Goal: Information Seeking & Learning: Learn about a topic

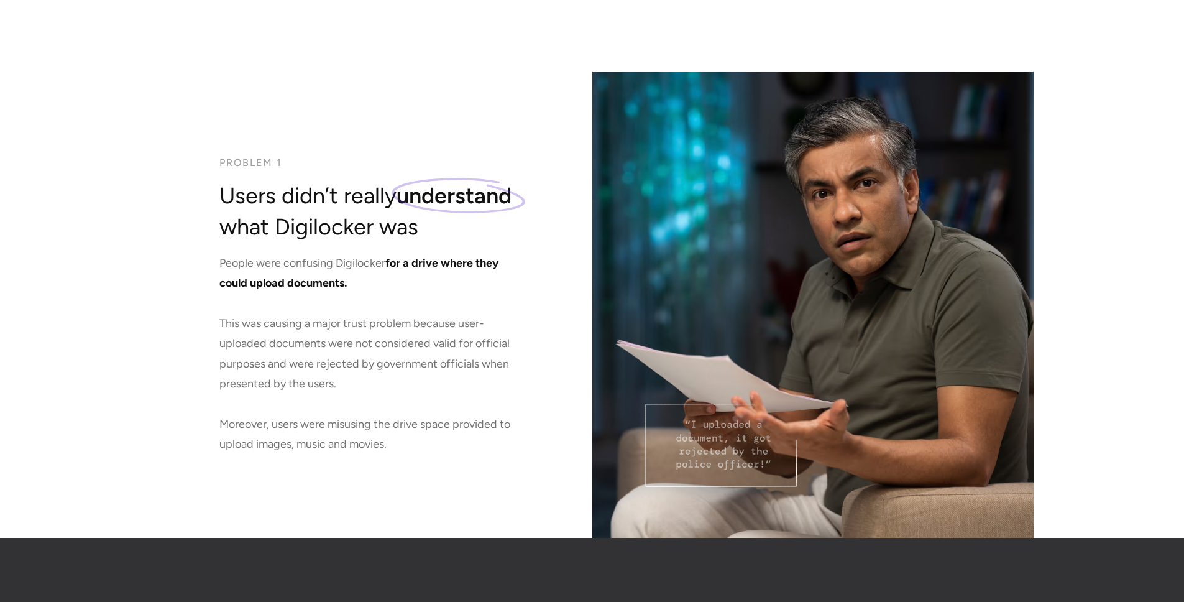
scroll to position [1709, 0]
click at [323, 280] on span "for a drive where they could upload documents." at bounding box center [358, 272] width 279 height 34
drag, startPoint x: 314, startPoint y: 281, endPoint x: 326, endPoint y: 283, distance: 12.6
click at [326, 283] on span "for a drive where they could upload documents." at bounding box center [358, 272] width 279 height 34
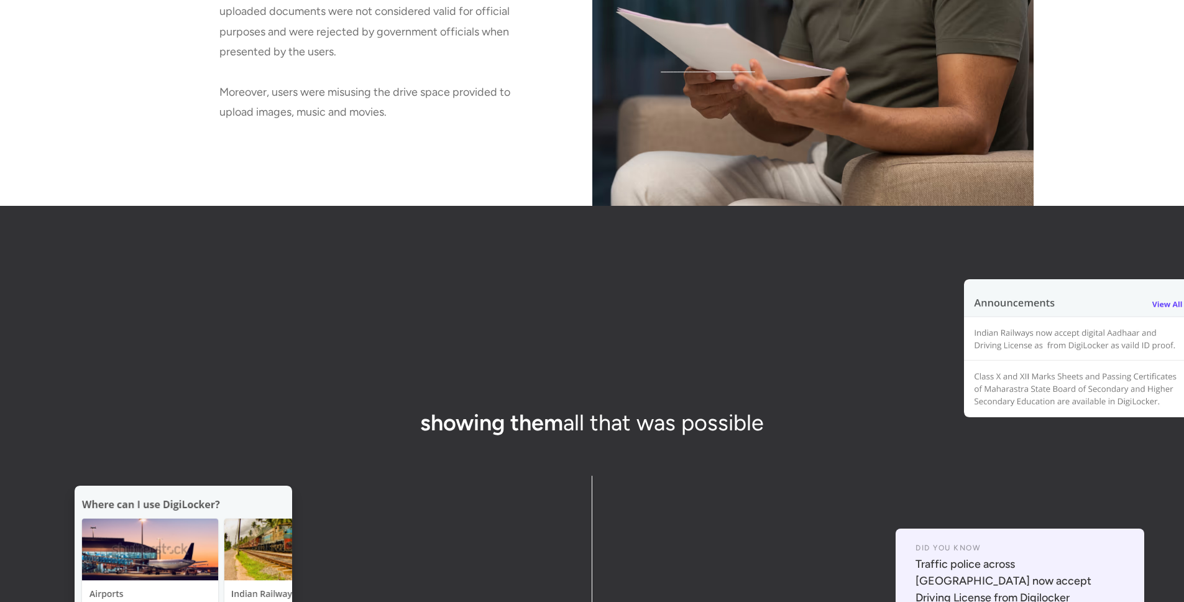
scroll to position [2041, 0]
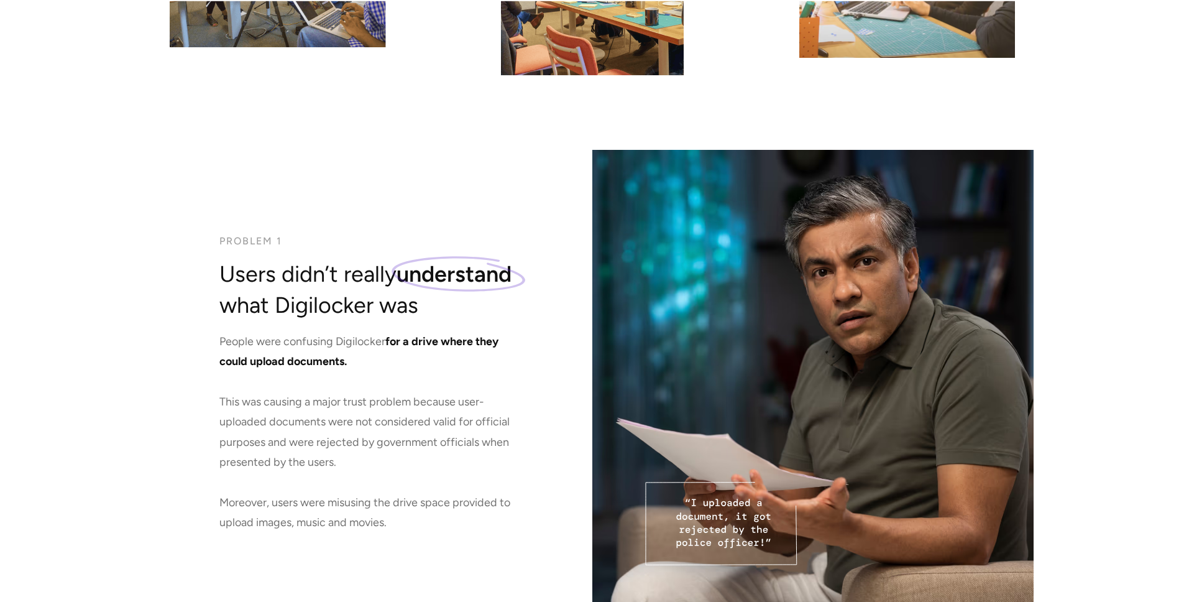
click at [419, 393] on p "People were confusing Digilocker for a drive where they could upload documents.…" at bounding box center [369, 431] width 301 height 201
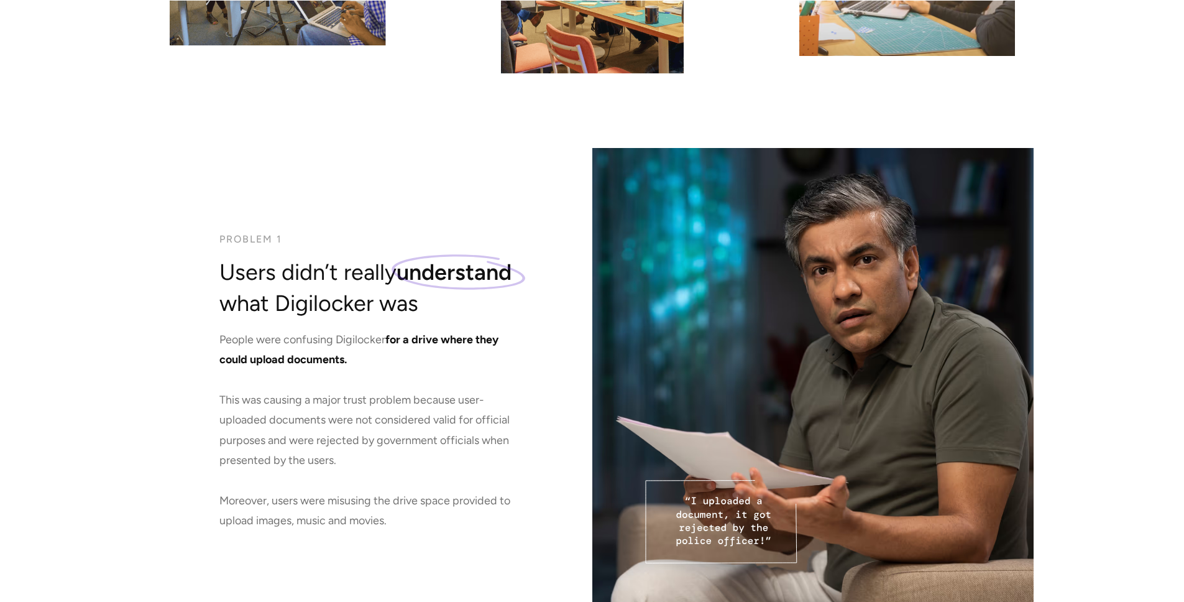
click at [493, 393] on p "People were confusing Digilocker for a drive where they could upload documents.…" at bounding box center [369, 429] width 301 height 201
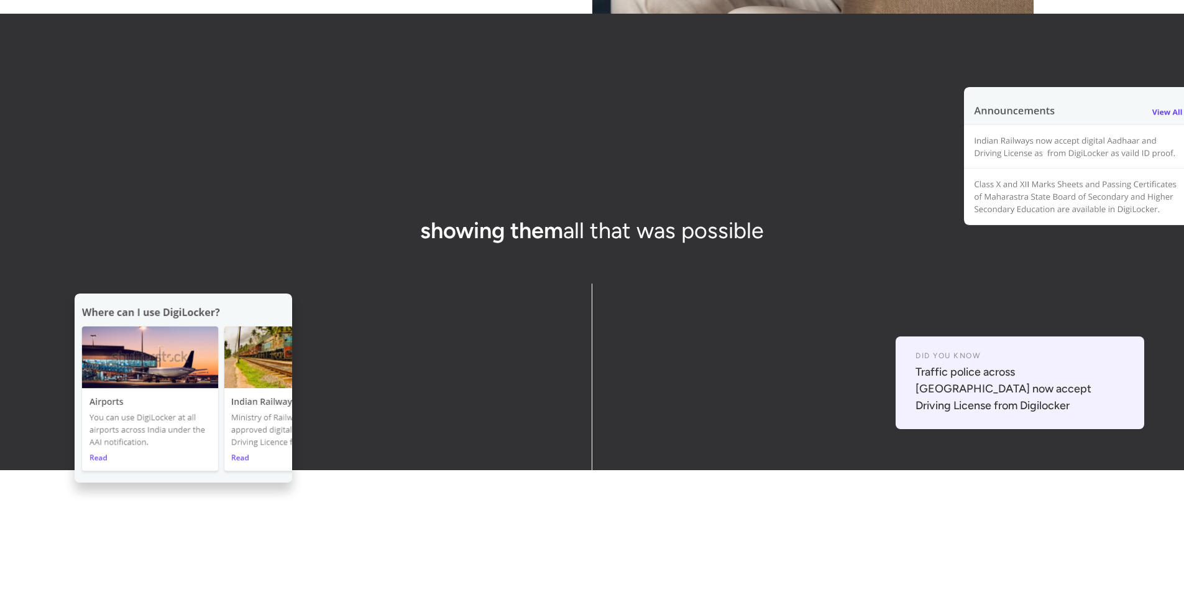
scroll to position [2233, 0]
click at [1103, 168] on img at bounding box center [1078, 155] width 229 height 139
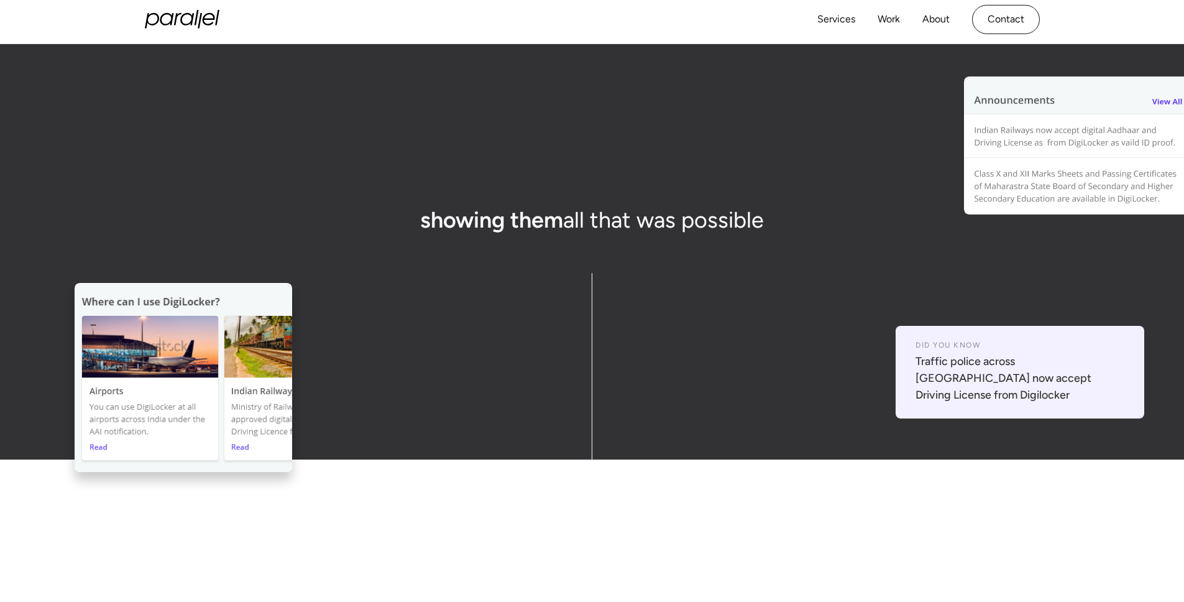
scroll to position [2242, 0]
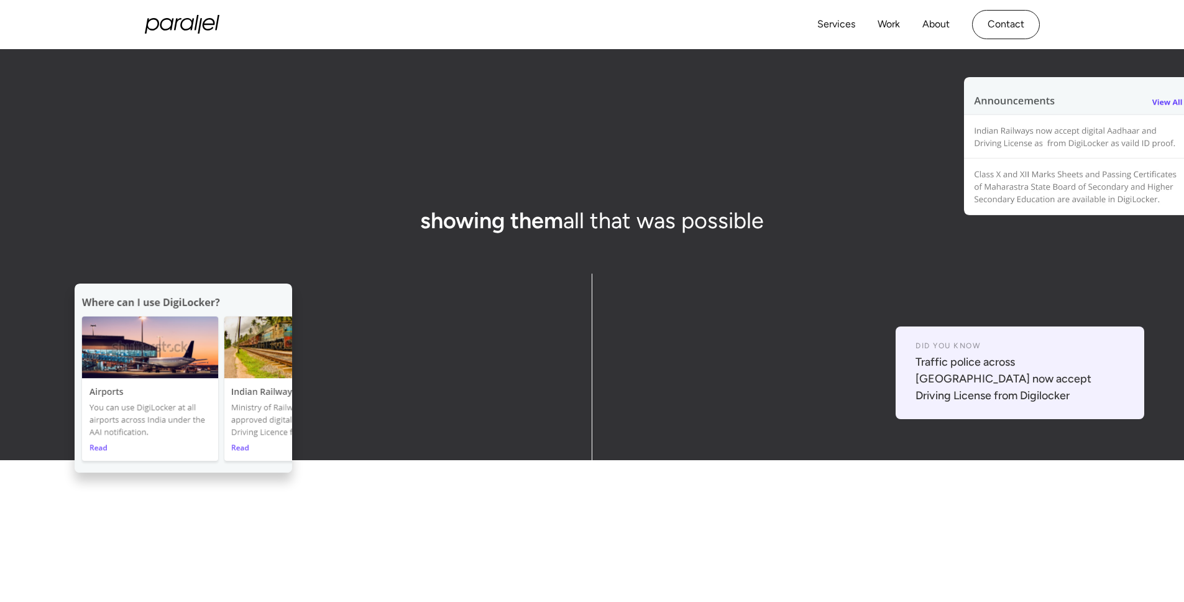
click at [1173, 103] on img at bounding box center [1078, 146] width 229 height 139
click at [1133, 99] on img at bounding box center [1078, 146] width 229 height 139
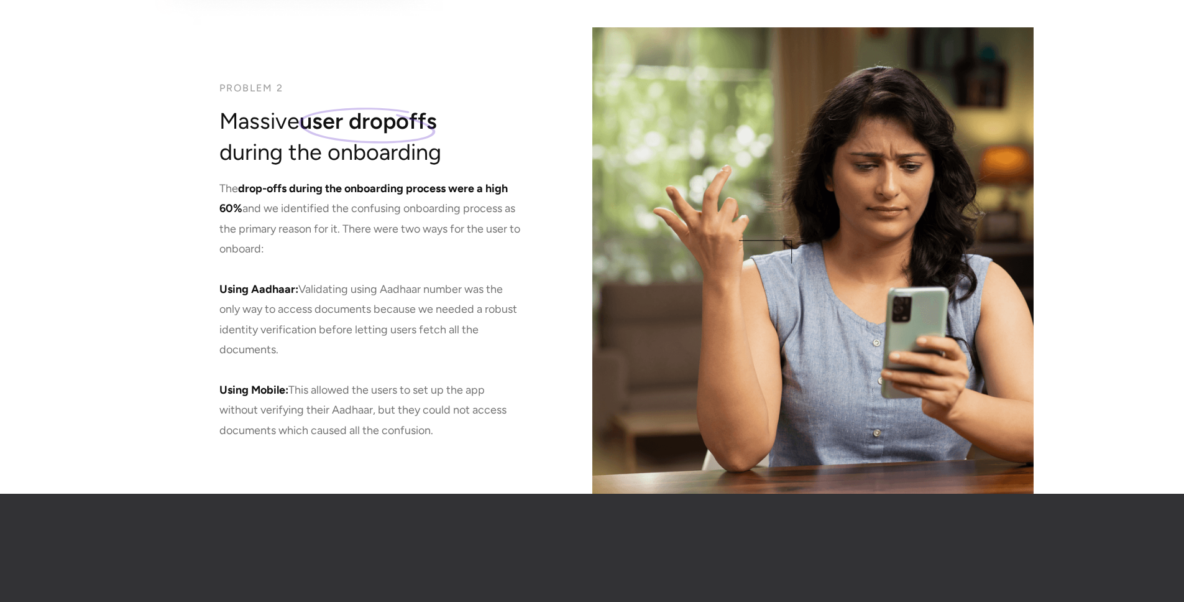
scroll to position [3976, 0]
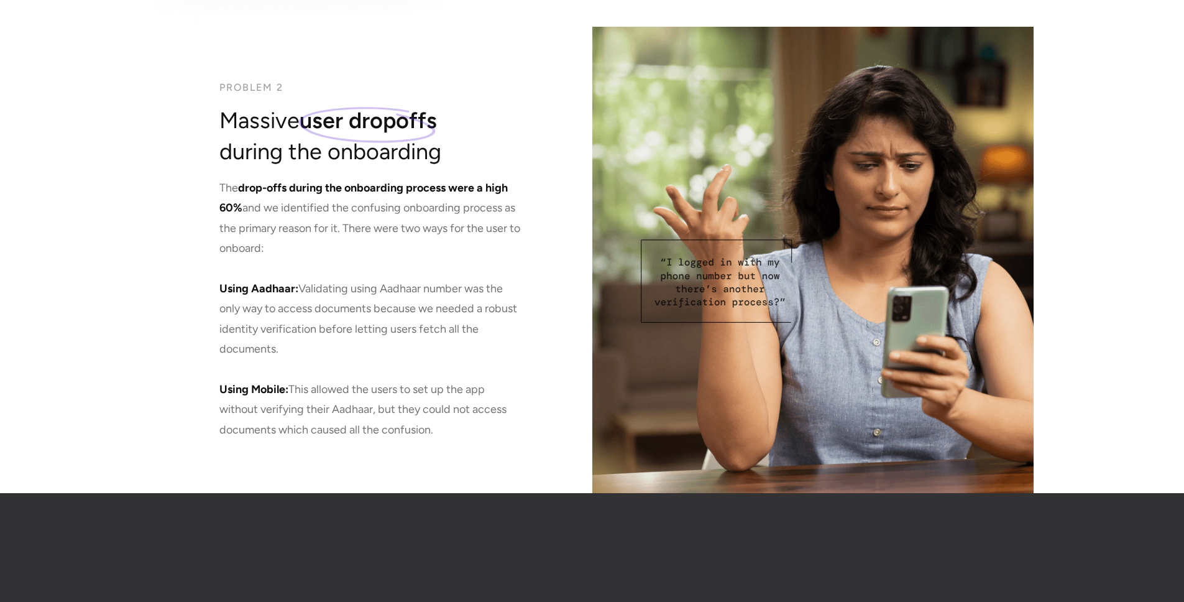
click at [317, 385] on p "The drop-offs during the onboarding process were a high 60% and we identified t…" at bounding box center [369, 309] width 301 height 262
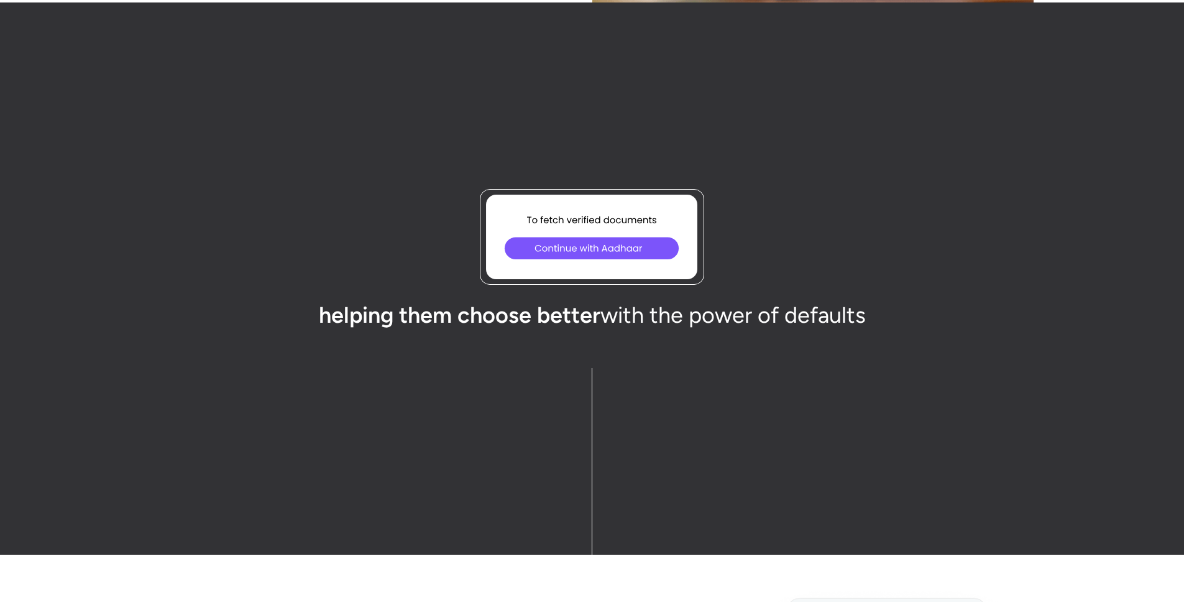
scroll to position [4467, 0]
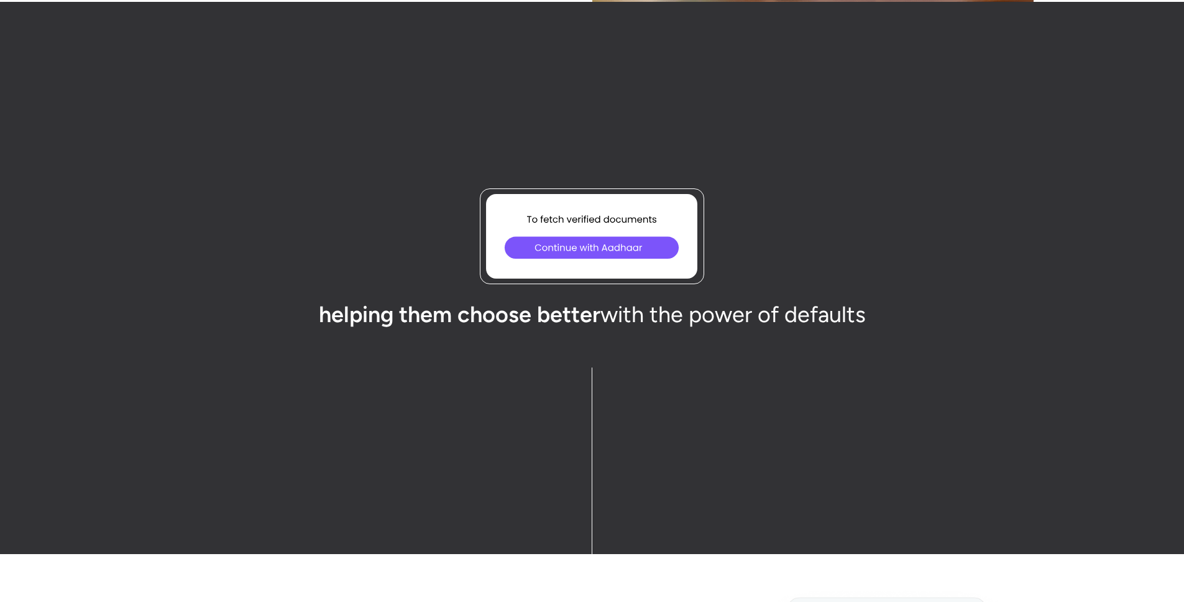
click at [595, 236] on icon at bounding box center [593, 247] width 32 height 32
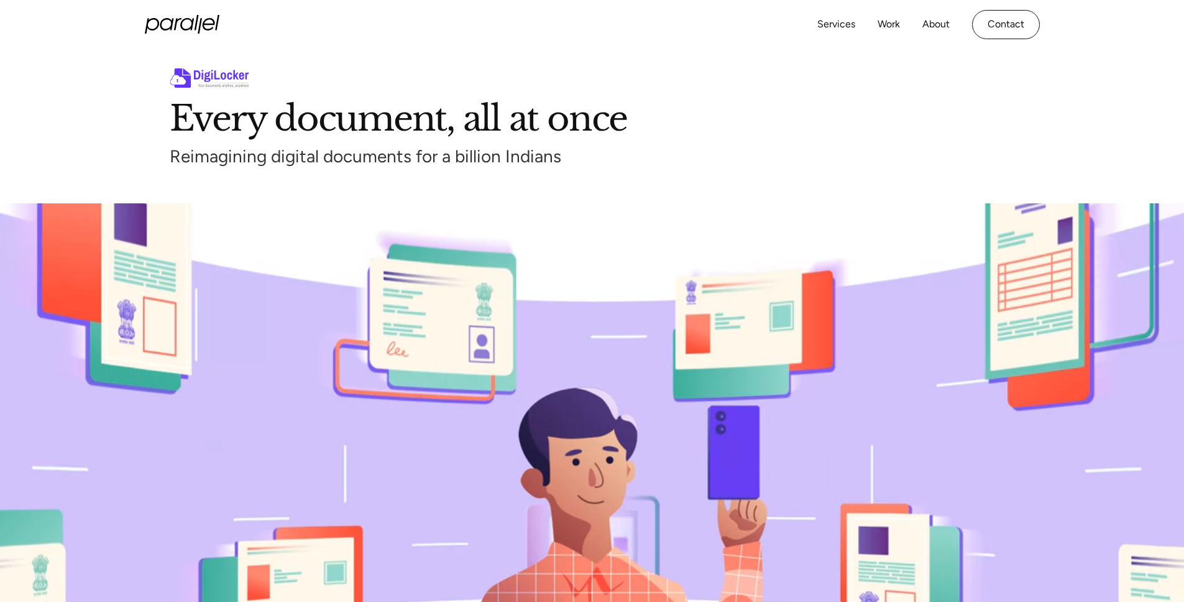
scroll to position [0, 0]
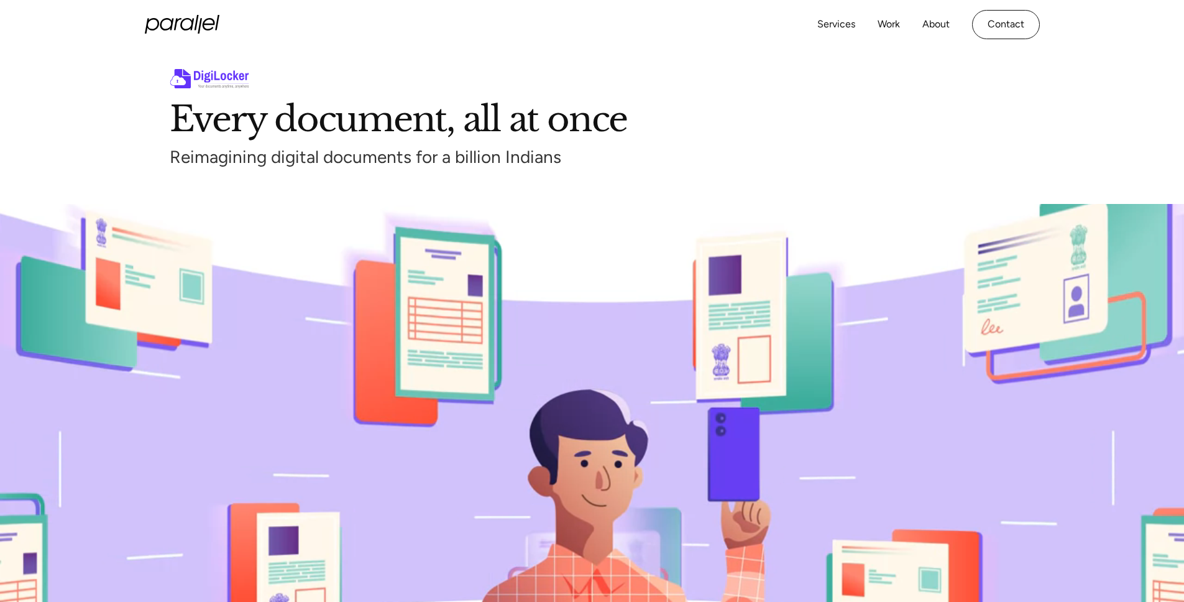
click at [339, 164] on div "Reimagining digital documents for a billion Indians" at bounding box center [592, 157] width 845 height 24
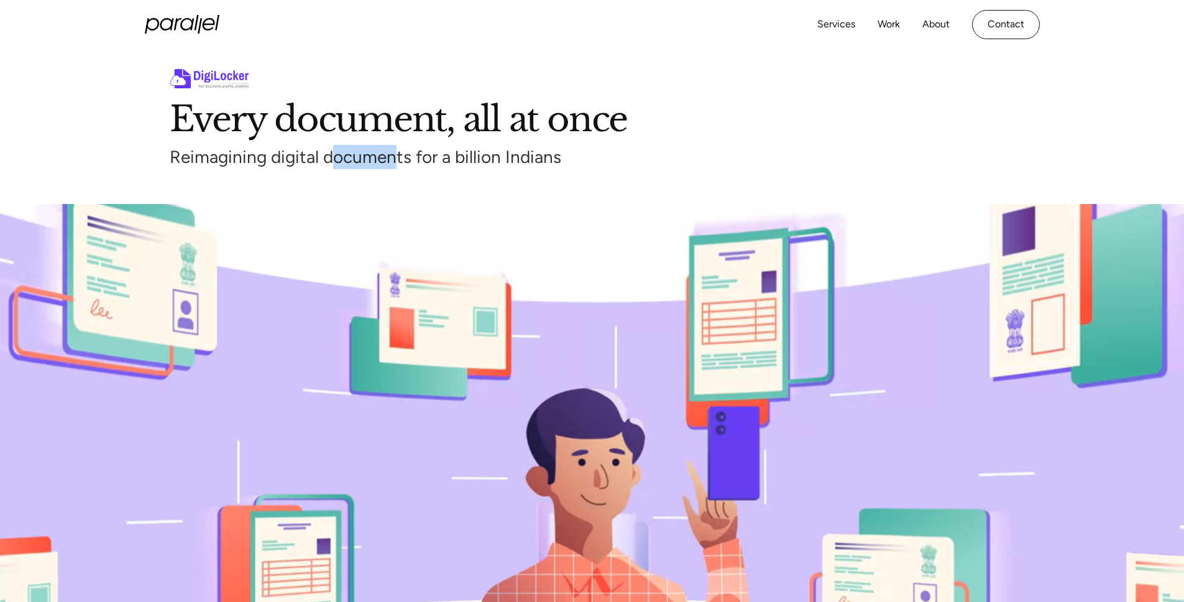
drag, startPoint x: 336, startPoint y: 162, endPoint x: 398, endPoint y: 164, distance: 62.2
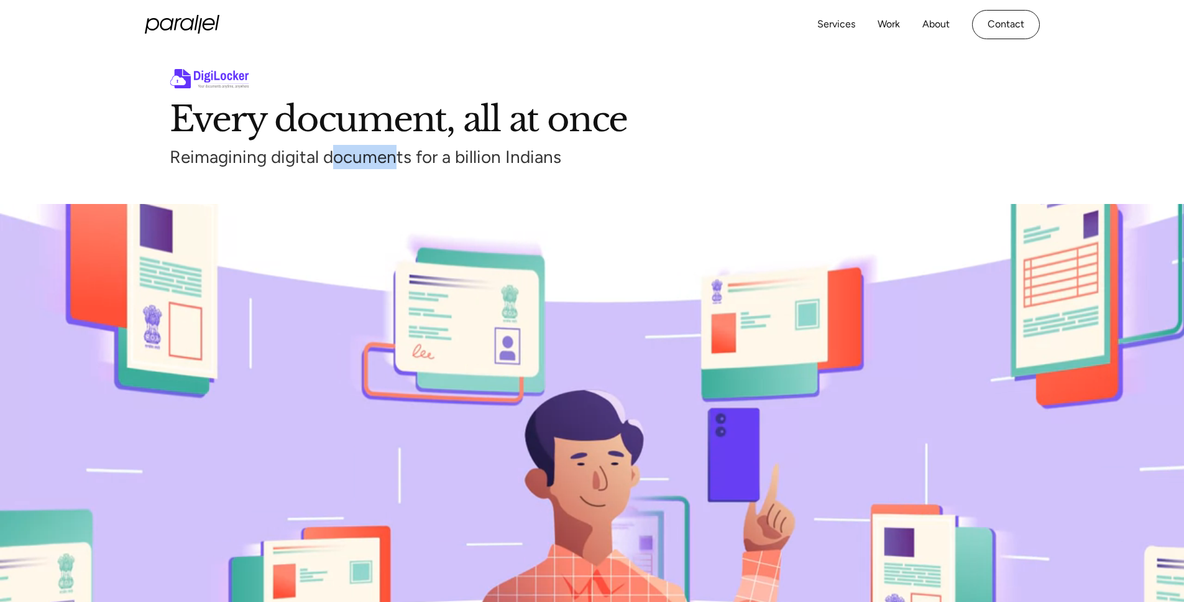
click at [398, 164] on div "Reimagining digital documents for a billion Indians" at bounding box center [592, 157] width 845 height 24
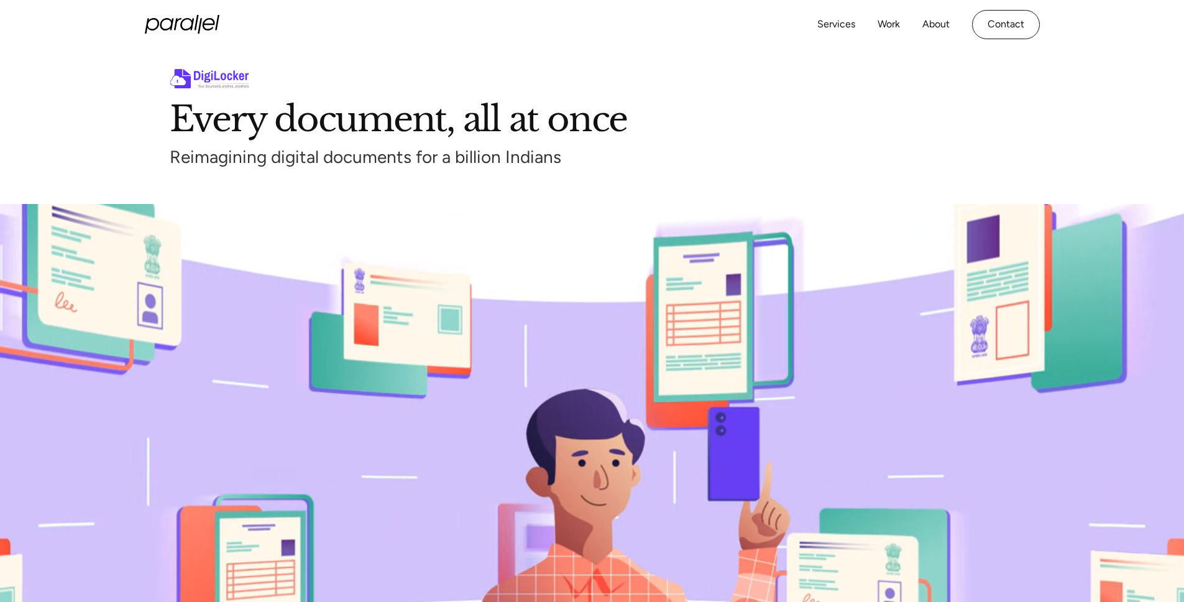
click at [400, 164] on div "Reimagining digital documents for a billion Indians" at bounding box center [592, 157] width 845 height 24
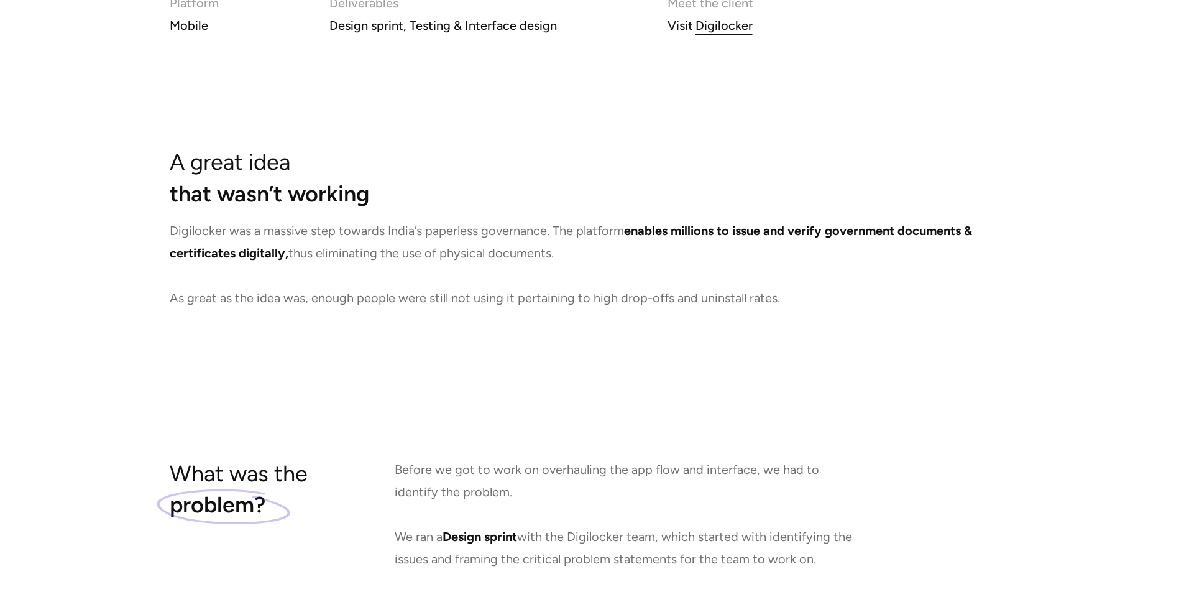
scroll to position [864, 0]
drag, startPoint x: 560, startPoint y: 254, endPoint x: 552, endPoint y: 232, distance: 23.0
click at [552, 232] on p "Digilocker was a massive step towards India’s paperless governance. The platfor…" at bounding box center [592, 263] width 845 height 89
copy p "The platform enables millions to issue and verify government documents & certif…"
click at [244, 306] on p "Digilocker was a massive step towards India’s paperless governance. The platfor…" at bounding box center [592, 263] width 845 height 89
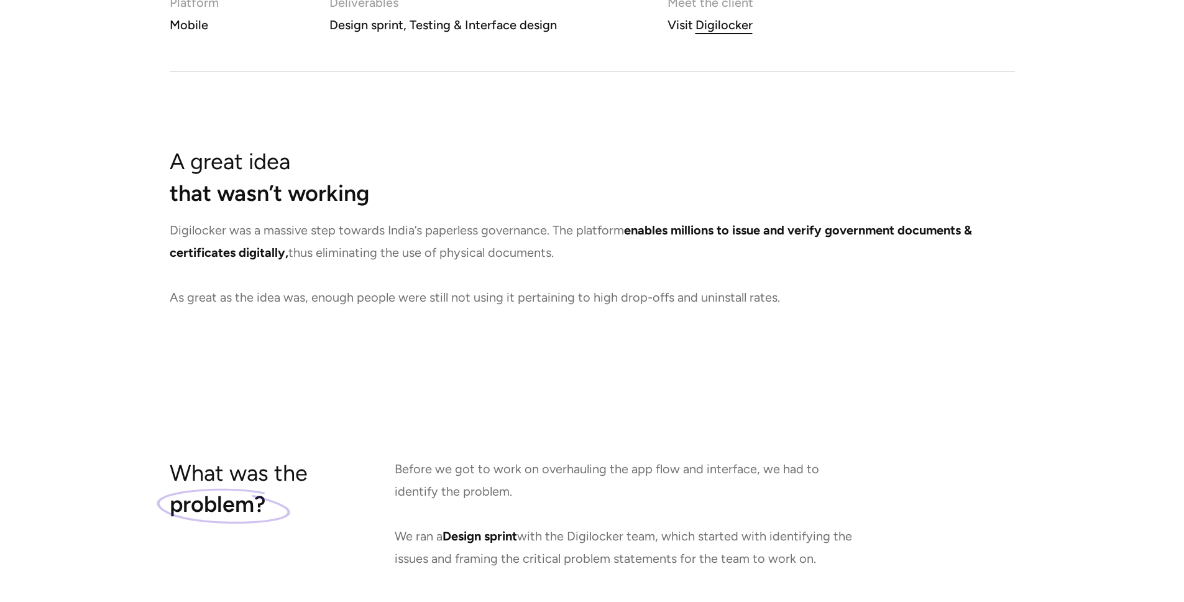
click at [540, 301] on p "Digilocker was a massive step towards India’s paperless governance. The platfor…" at bounding box center [592, 263] width 845 height 89
click at [645, 300] on p "Digilocker was a massive step towards India’s paperless governance. The platfor…" at bounding box center [592, 263] width 845 height 89
click at [782, 300] on p "Digilocker was a massive step towards India’s paperless governance. The platfor…" at bounding box center [592, 263] width 845 height 89
click at [781, 298] on p "Digilocker was a massive step towards India’s paperless governance. The platfor…" at bounding box center [592, 263] width 845 height 89
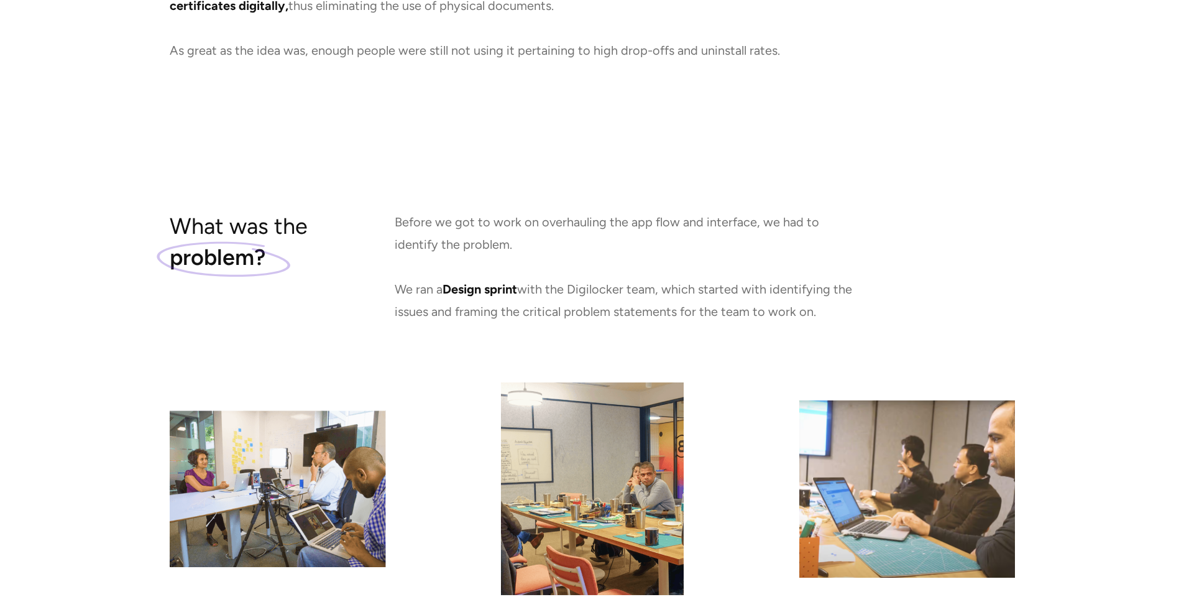
scroll to position [1111, 0]
drag, startPoint x: 627, startPoint y: 223, endPoint x: 751, endPoint y: 229, distance: 123.8
click at [751, 229] on p "Before we got to work on overhauling the app flow and interface, we had to iden…" at bounding box center [626, 266] width 463 height 112
copy p "app flow and interface"
click at [715, 255] on p "Before we got to work on overhauling the app flow and interface, we had to iden…" at bounding box center [626, 266] width 463 height 112
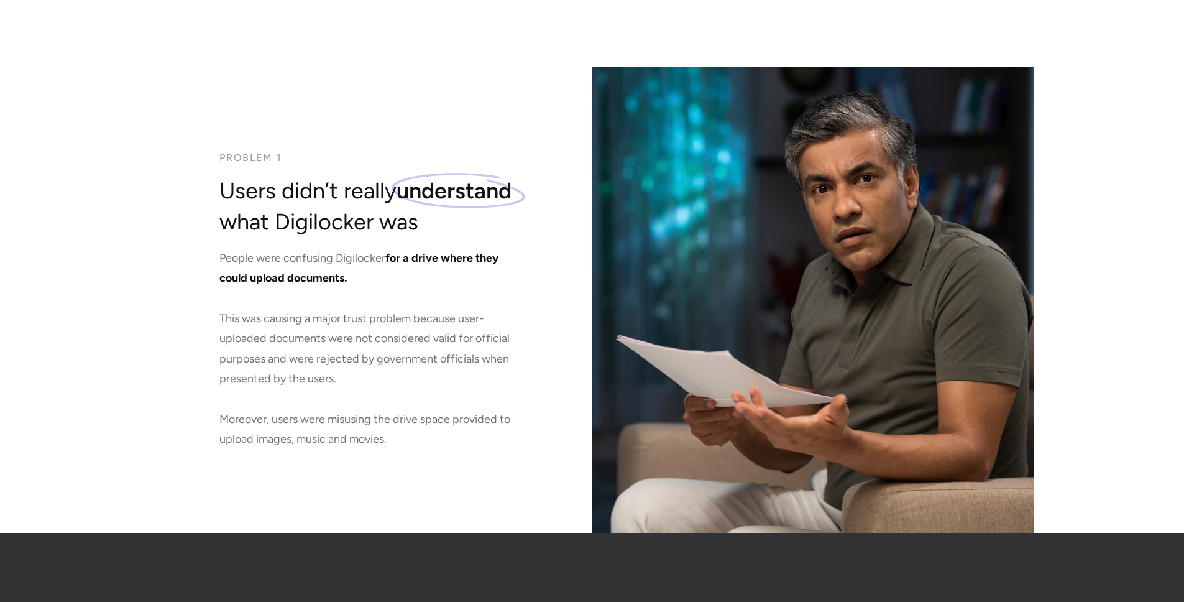
scroll to position [1714, 0]
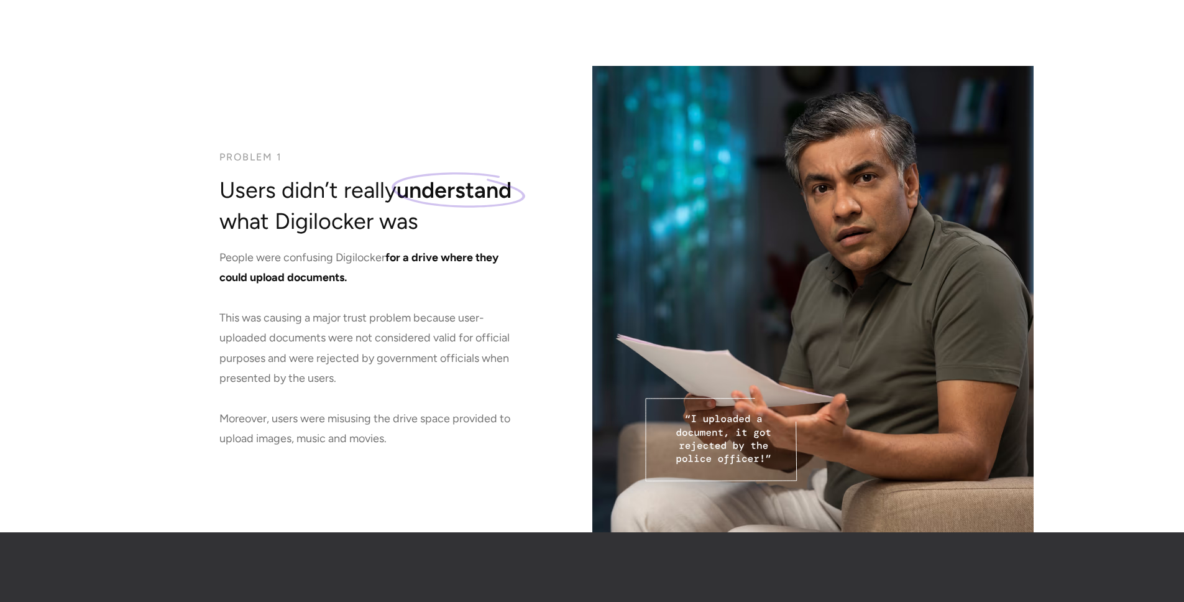
click at [316, 224] on h3 "Users didn’t really understand what Digilocker was" at bounding box center [377, 206] width 317 height 63
drag, startPoint x: 221, startPoint y: 256, endPoint x: 366, endPoint y: 287, distance: 148.7
click at [366, 287] on p "People were confusing Digilocker for a drive where they could upload documents.…" at bounding box center [369, 347] width 301 height 201
copy p "People were confusing Digilocker for a drive where they could upload documents."
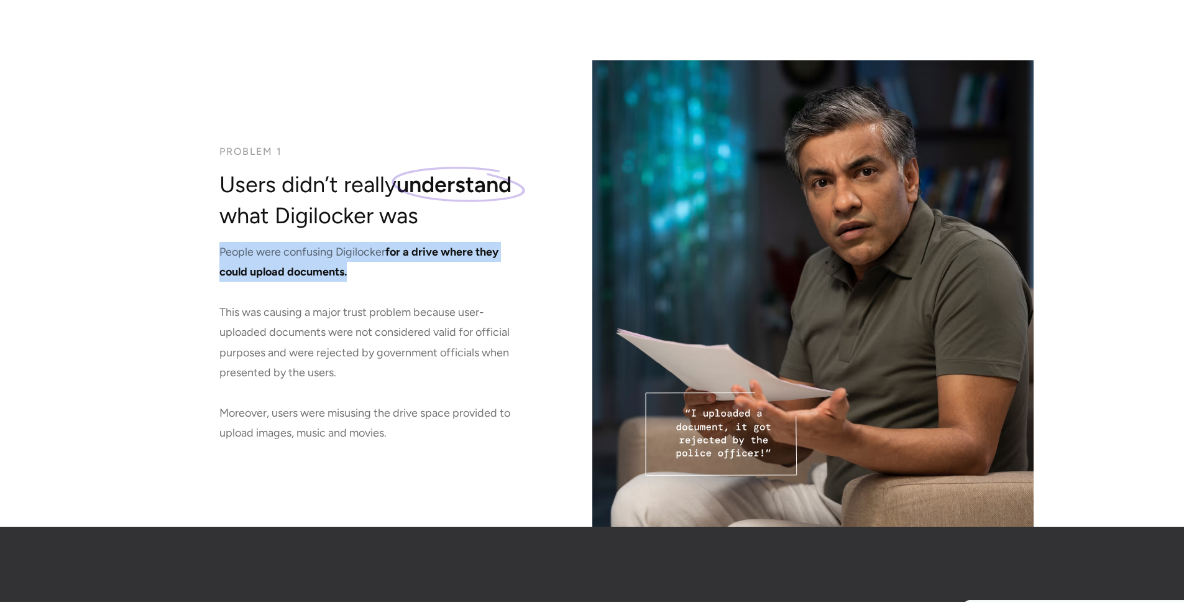
scroll to position [1720, 0]
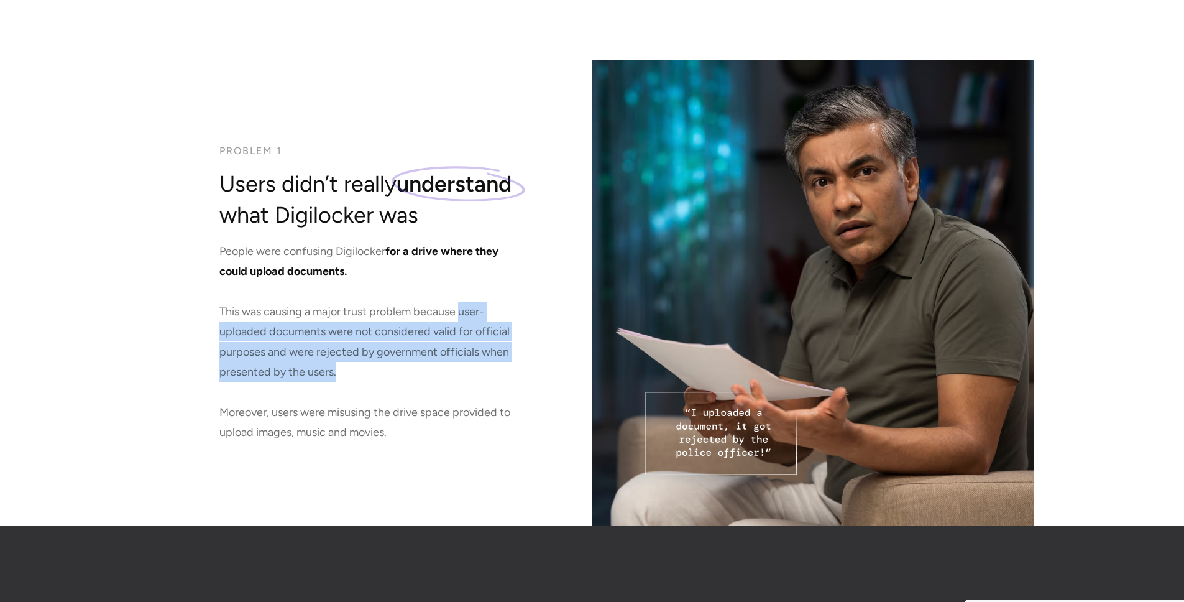
drag, startPoint x: 461, startPoint y: 313, endPoint x: 383, endPoint y: 377, distance: 100.7
click at [383, 377] on p "People were confusing Digilocker for a drive where they could upload documents.…" at bounding box center [369, 341] width 301 height 201
click at [481, 353] on p "People were confusing Digilocker for a drive where they could upload documents.…" at bounding box center [369, 341] width 301 height 201
copy p "user-uploaded documents were not considered valid for official purposes and wer…"
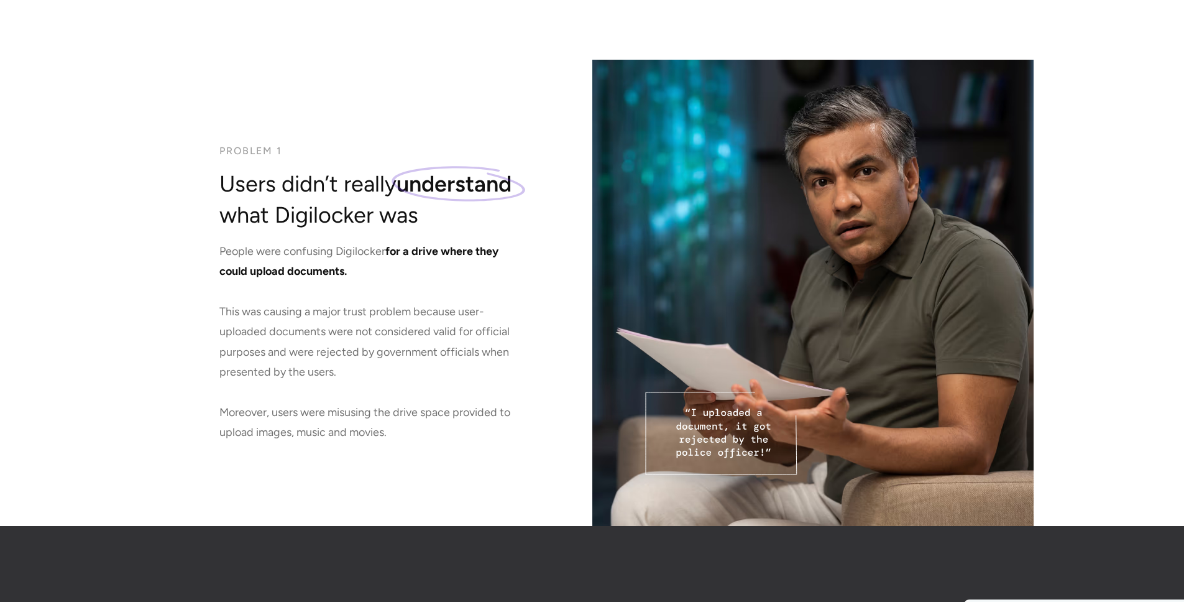
click at [397, 434] on p "People were confusing Digilocker for a drive where they could upload documents.…" at bounding box center [369, 341] width 301 height 201
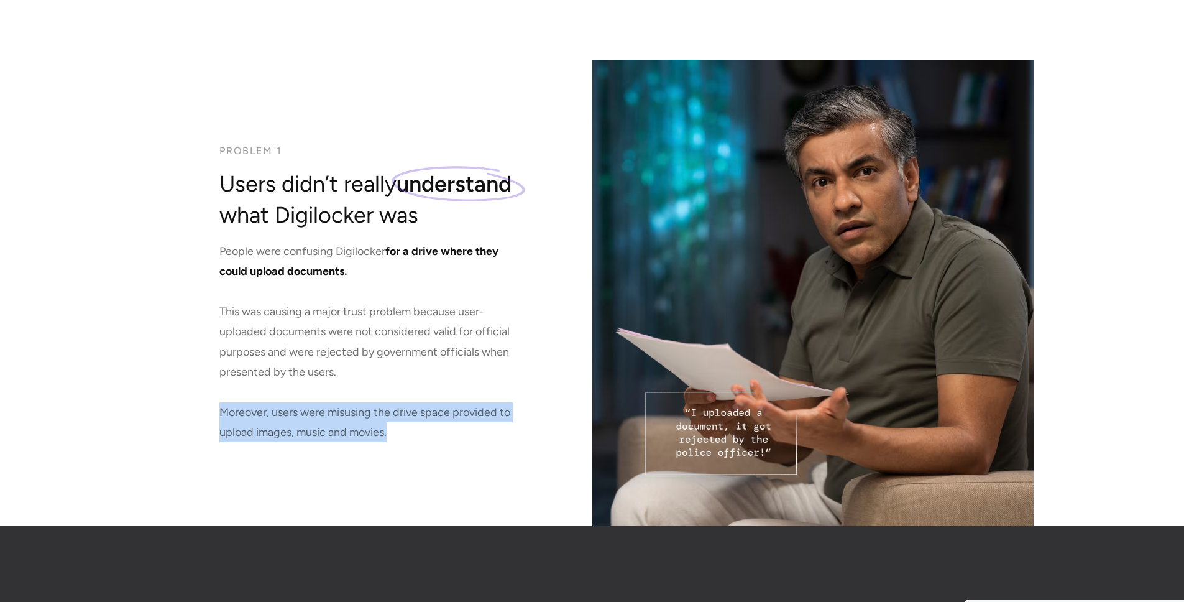
drag, startPoint x: 221, startPoint y: 414, endPoint x: 391, endPoint y: 431, distance: 170.5
click at [391, 431] on p "People were confusing Digilocker for a drive where they could upload documents.…" at bounding box center [369, 341] width 301 height 201
copy p "Moreover, users were misusing the drive space provided to upload images, music …"
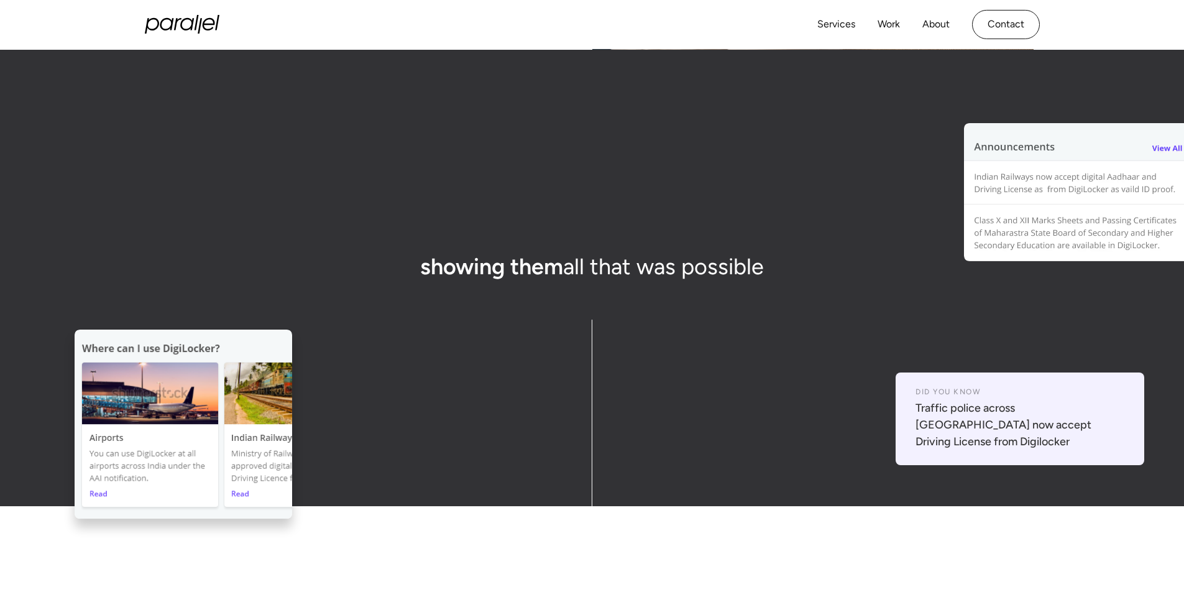
scroll to position [2196, 0]
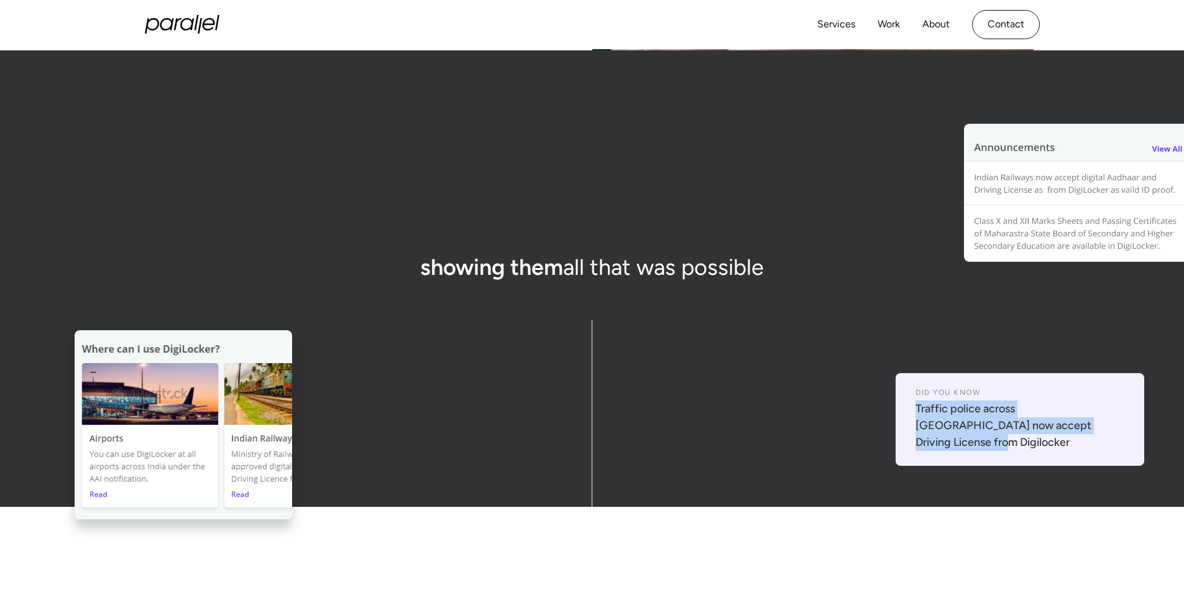
drag, startPoint x: 1075, startPoint y: 444, endPoint x: 917, endPoint y: 428, distance: 158.7
click at [917, 428] on div "Traffic police across [GEOGRAPHIC_DATA] now accept Driving License from Digiloc…" at bounding box center [1019, 425] width 209 height 50
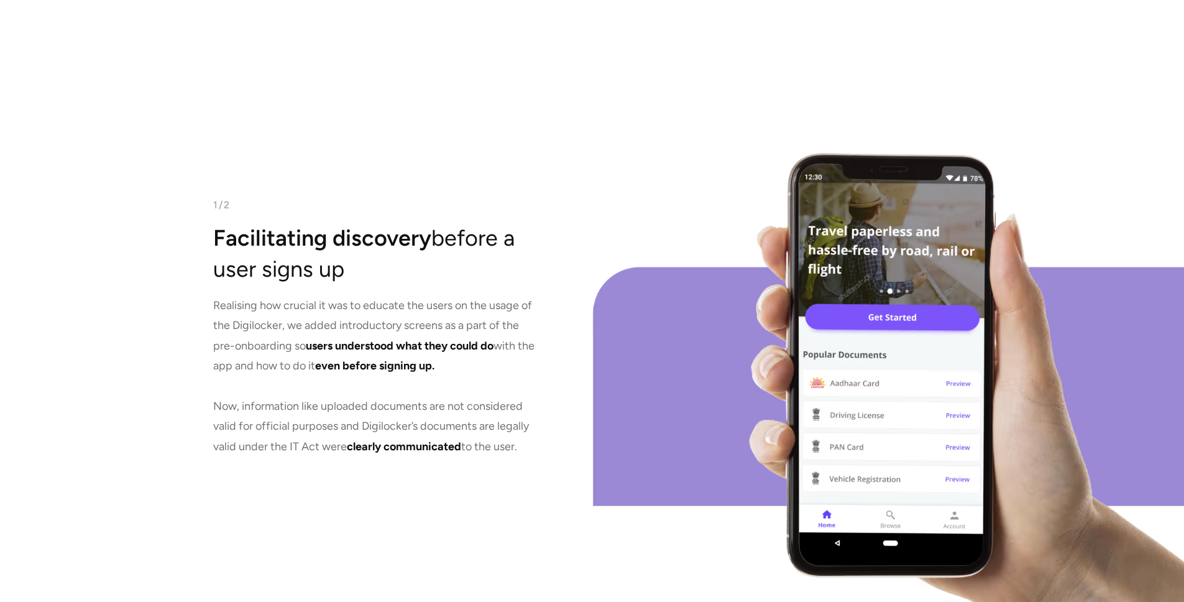
scroll to position [2738, 0]
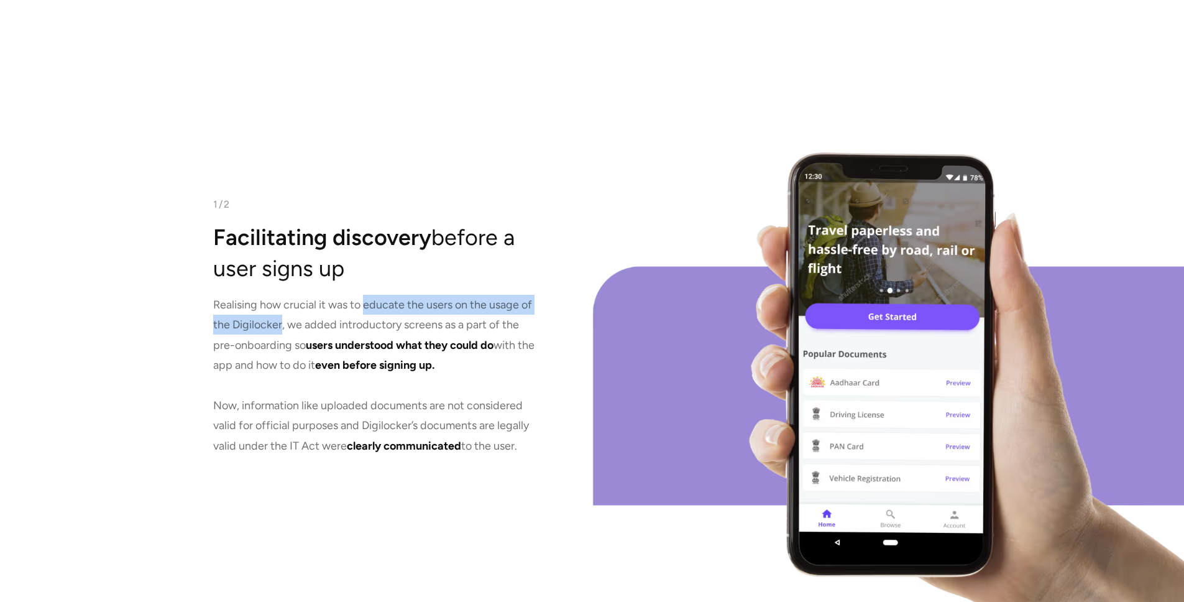
drag, startPoint x: 366, startPoint y: 305, endPoint x: 283, endPoint y: 324, distance: 85.3
click at [283, 324] on p "Realising how crucial it was to educate the users on the usage of the Digilocke…" at bounding box center [374, 375] width 323 height 161
copy p "educate the users on the usage of the Digilocker"
click at [305, 331] on p "Realising how crucial it was to educate the users on the usage of the Digilocke…" at bounding box center [374, 375] width 323 height 161
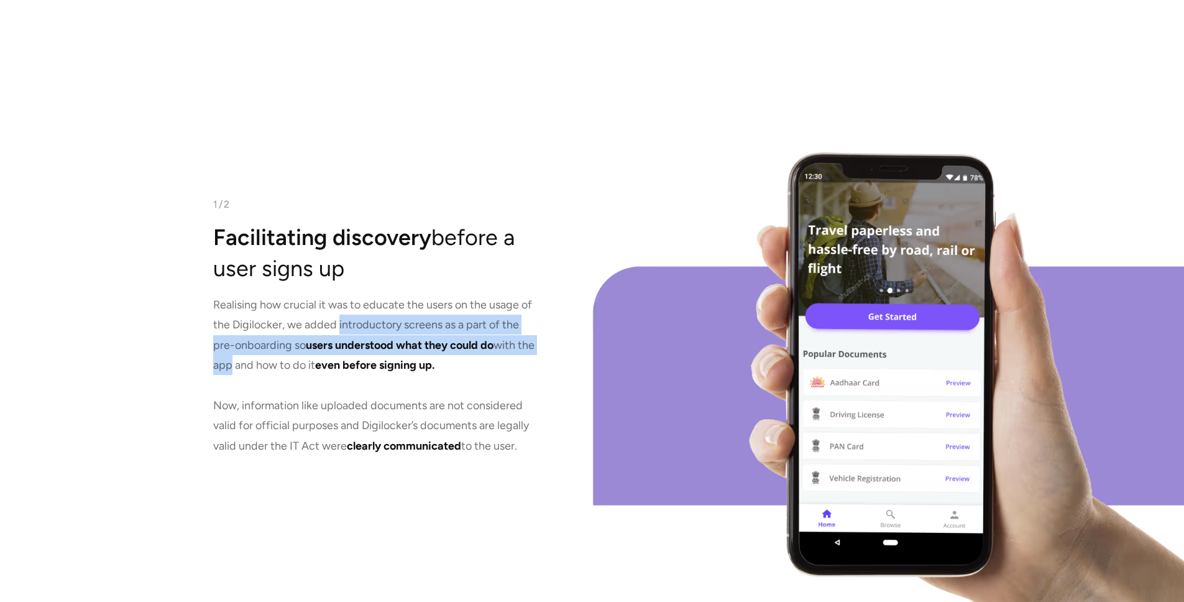
drag, startPoint x: 339, startPoint y: 324, endPoint x: 252, endPoint y: 365, distance: 96.2
click at [252, 365] on p "Realising how crucial it was to educate the users on the usage of the Digilocke…" at bounding box center [374, 375] width 323 height 161
copy p "introductory screens as a part of the pre-onboarding so users understood what t…"
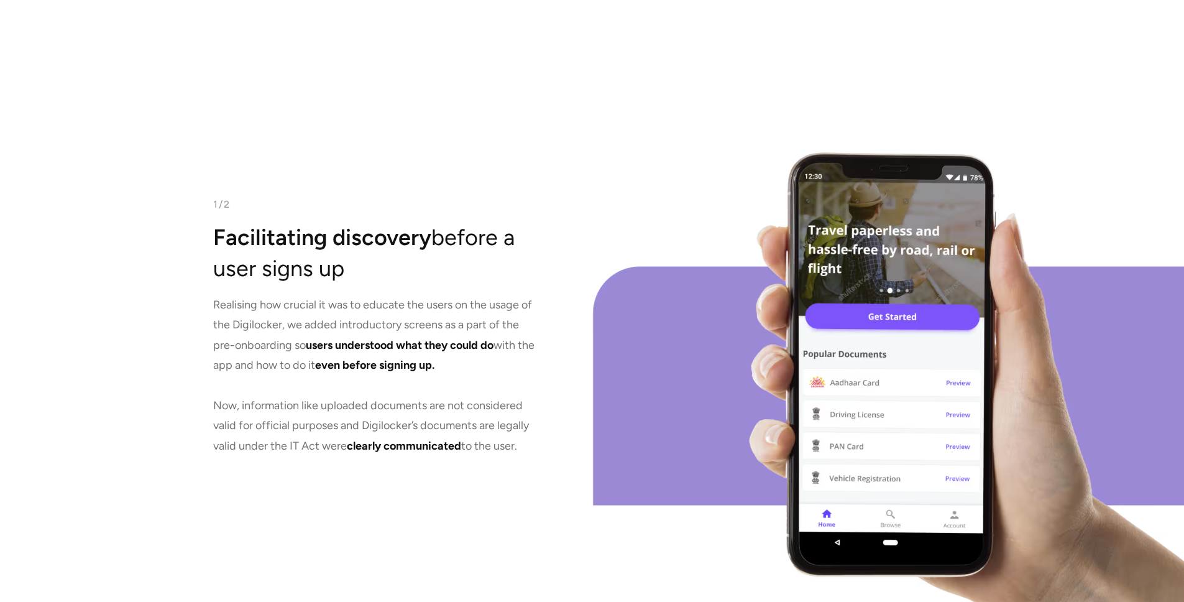
click at [431, 390] on p "Realising how crucial it was to educate the users on the usage of the Digilocke…" at bounding box center [374, 375] width 323 height 161
click at [398, 393] on p "Realising how crucial it was to educate the users on the usage of the Digilocke…" at bounding box center [374, 375] width 323 height 161
drag, startPoint x: 338, startPoint y: 367, endPoint x: 453, endPoint y: 369, distance: 115.0
click at [434, 369] on span "even before signing up." at bounding box center [374, 365] width 119 height 14
copy span "even before signing up"
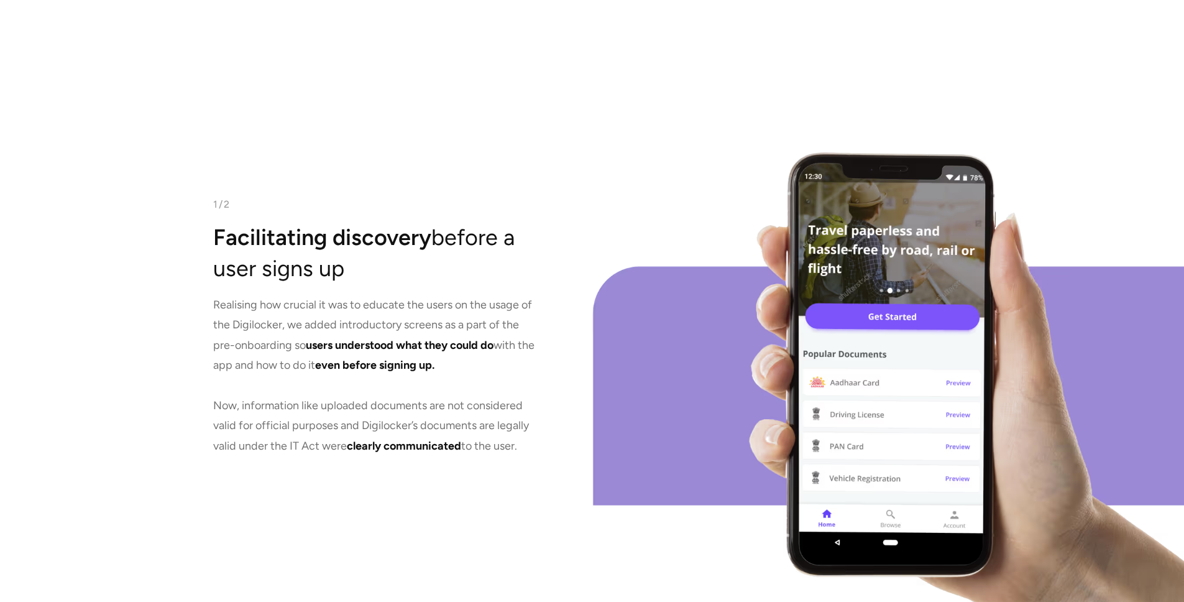
click at [459, 364] on p "Realising how crucial it was to educate the users on the usage of the Digilocke…" at bounding box center [374, 375] width 323 height 161
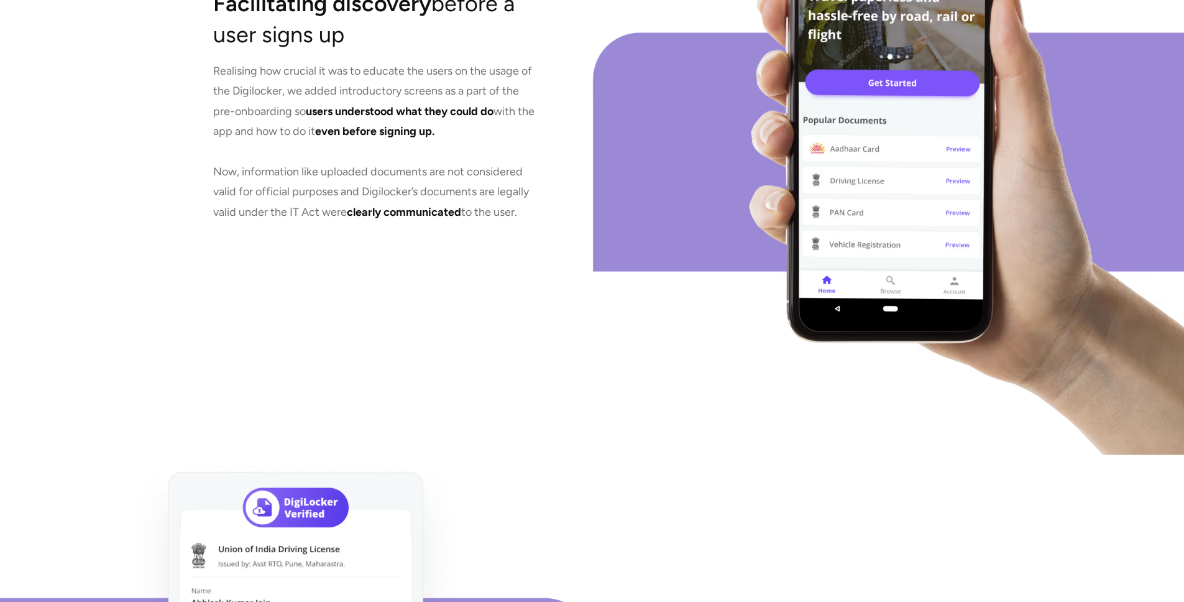
scroll to position [2973, 0]
click at [228, 172] on p "Realising how crucial it was to educate the users on the usage of the Digilocke…" at bounding box center [374, 140] width 323 height 161
drag, startPoint x: 215, startPoint y: 169, endPoint x: 531, endPoint y: 216, distance: 319.2
click at [531, 216] on p "Realising how crucial it was to educate the users on the usage of the Digilocke…" at bounding box center [374, 140] width 323 height 161
click at [470, 308] on div "1/2 Facilitating discovery before a user signs up Realising how crucial it was …" at bounding box center [296, 92] width 592 height 725
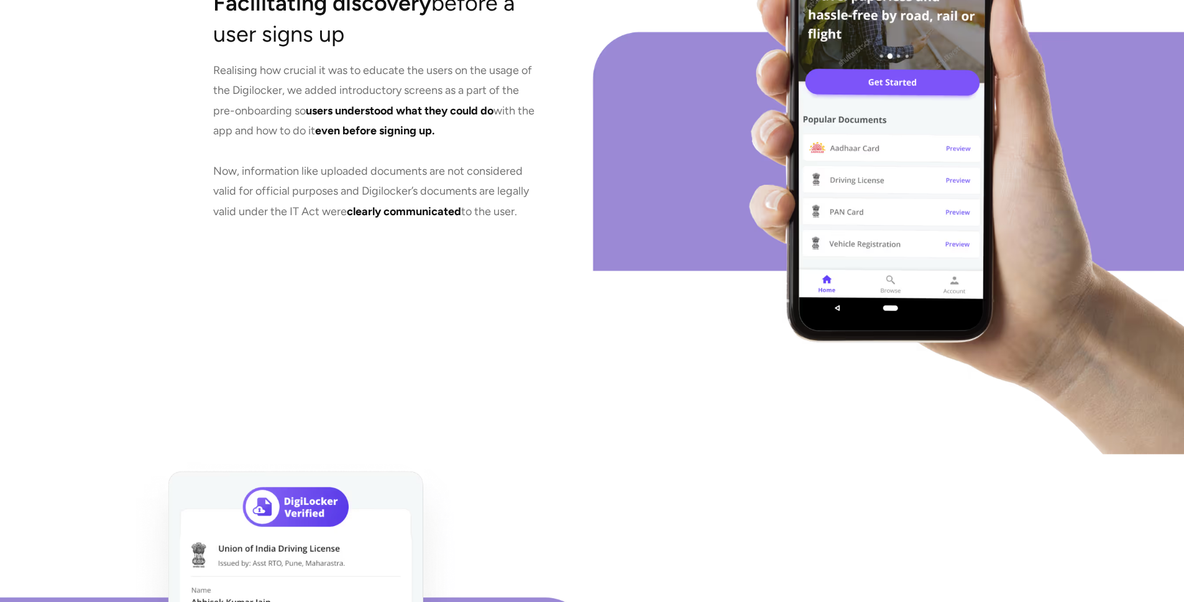
click at [489, 271] on div "1/2 Facilitating discovery before a user signs up Realising how crucial it was …" at bounding box center [296, 92] width 592 height 725
click at [465, 213] on p "Realising how crucial it was to educate the users on the usage of the Digilocke…" at bounding box center [374, 140] width 323 height 161
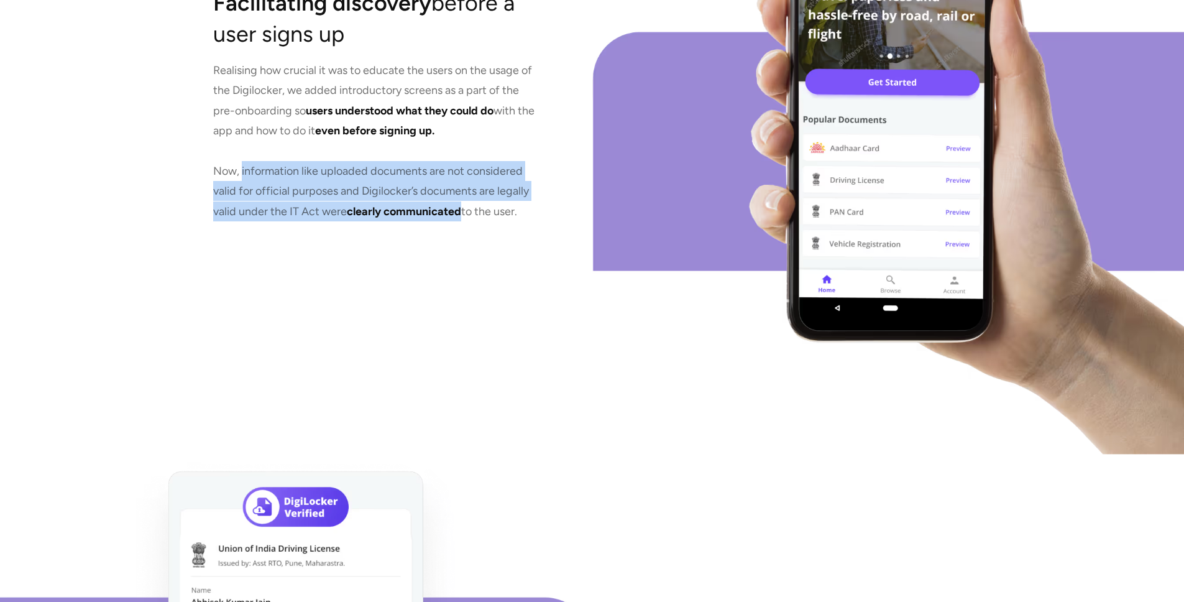
drag, startPoint x: 465, startPoint y: 212, endPoint x: 242, endPoint y: 172, distance: 226.6
click at [242, 172] on p "Realising how crucial it was to educate the users on the usage of the Digilocke…" at bounding box center [374, 140] width 323 height 161
copy p "information like uploaded documents are not considered valid for official purpo…"
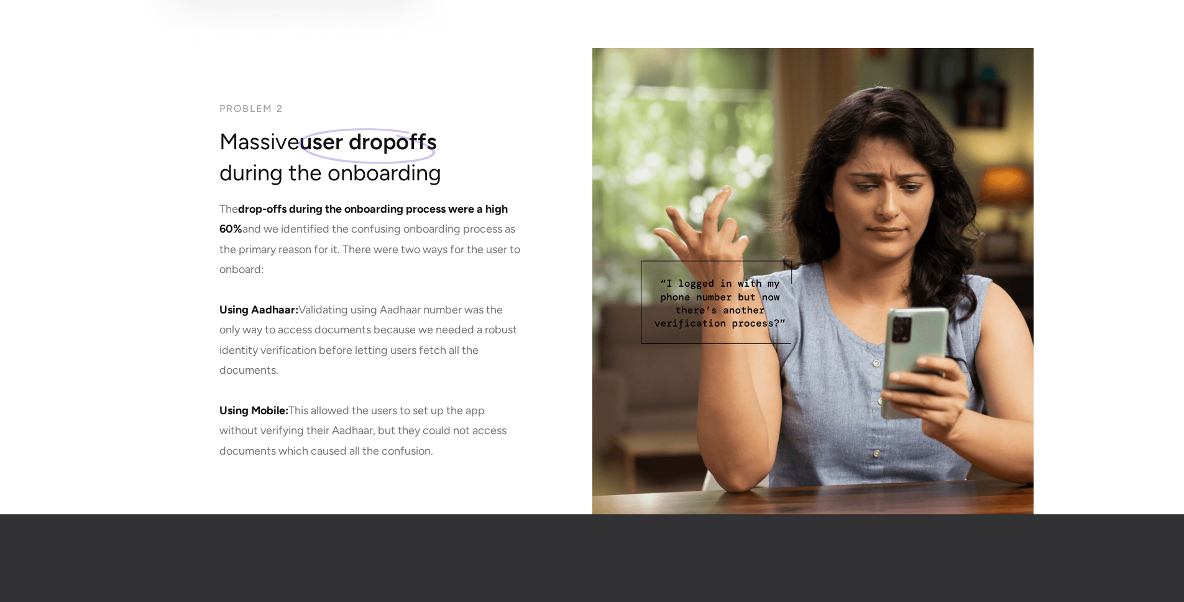
scroll to position [3956, 0]
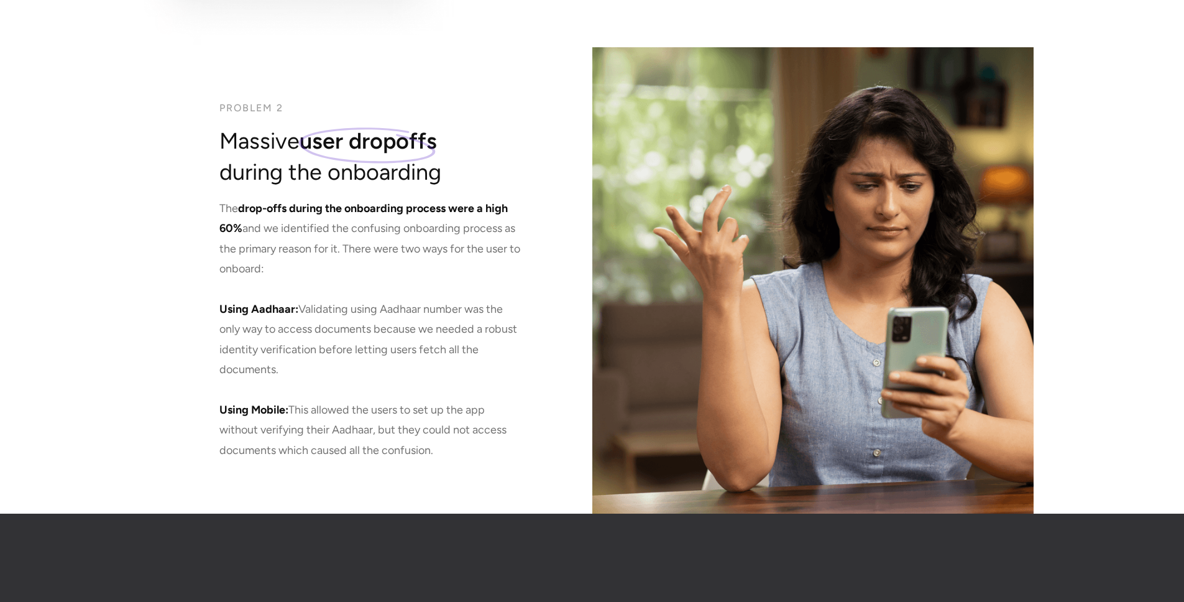
click at [296, 288] on p "The drop-offs during the onboarding process were a high 60% and we identified t…" at bounding box center [369, 329] width 301 height 262
click at [309, 275] on p "The drop-offs during the onboarding process were a high 60% and we identified t…" at bounding box center [369, 329] width 301 height 262
click at [342, 330] on p "The drop-offs during the onboarding process were a high 60% and we identified t…" at bounding box center [369, 329] width 301 height 262
click at [347, 330] on p "The drop-offs during the onboarding process were a high 60% and we identified t…" at bounding box center [369, 329] width 301 height 262
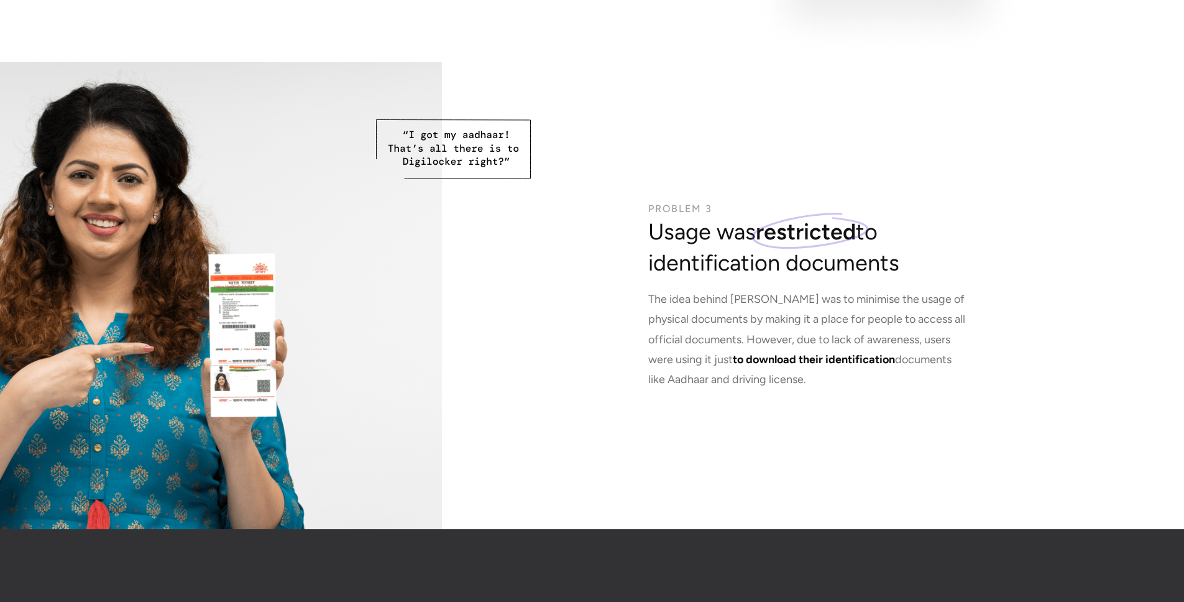
scroll to position [5457, 0]
drag, startPoint x: 766, startPoint y: 359, endPoint x: 705, endPoint y: 380, distance: 64.5
click at [705, 380] on p "The idea behind [PERSON_NAME] was to minimise the usage of physical documents b…" at bounding box center [806, 338] width 317 height 101
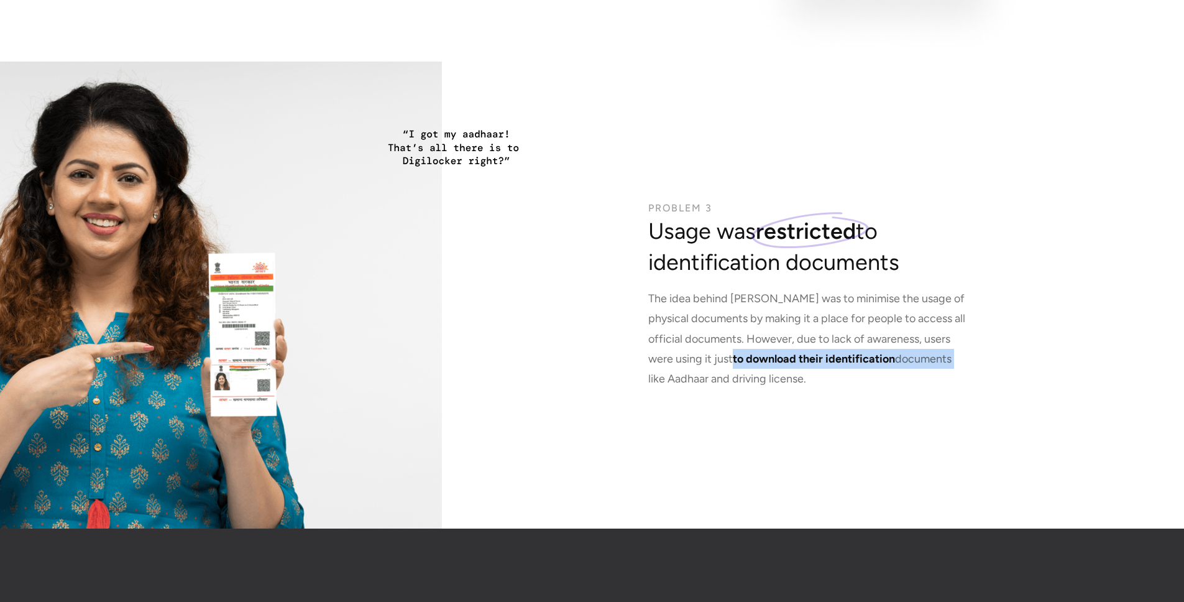
copy p "to download their identification documents"
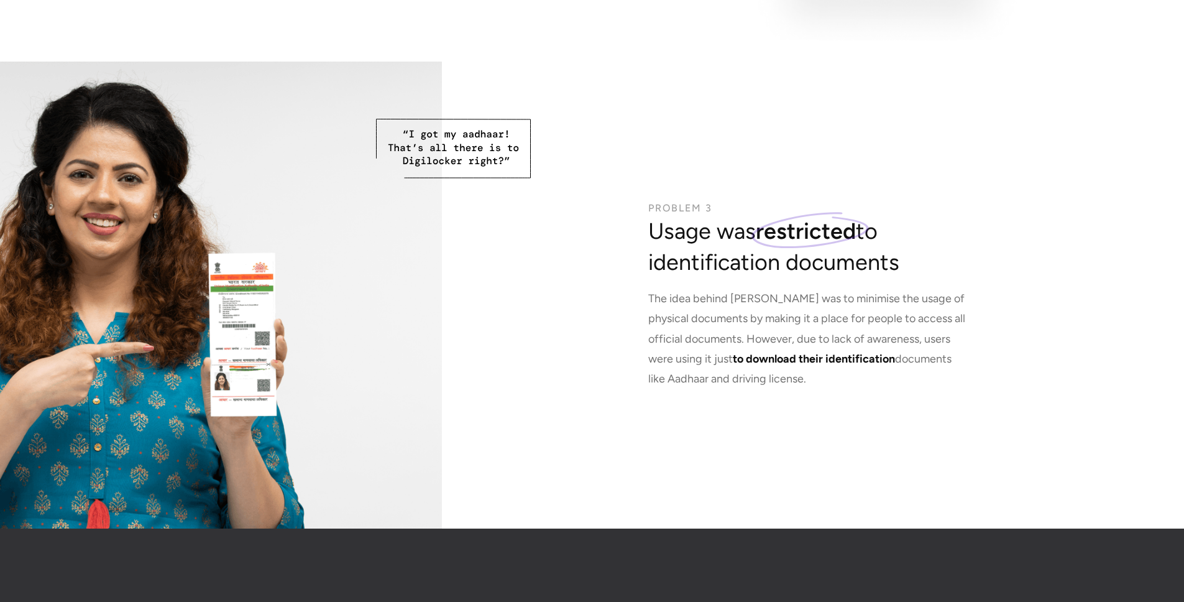
click at [800, 441] on div "Problem 3 Usage was restricted to identification documents The idea behind Digi…" at bounding box center [888, 295] width 592 height 467
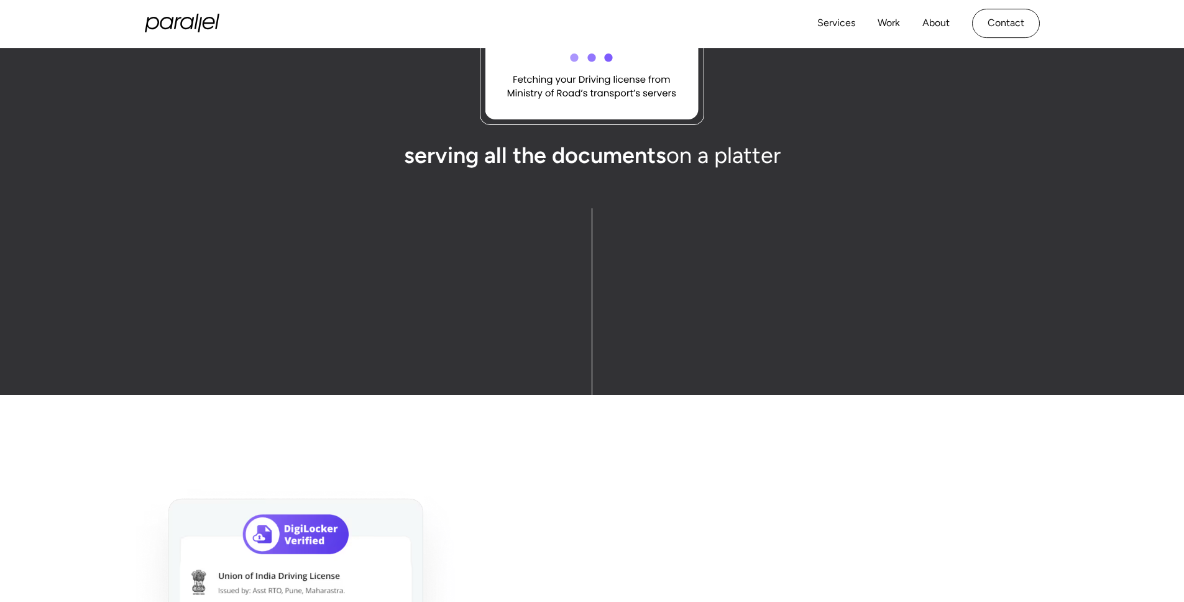
scroll to position [6202, 0]
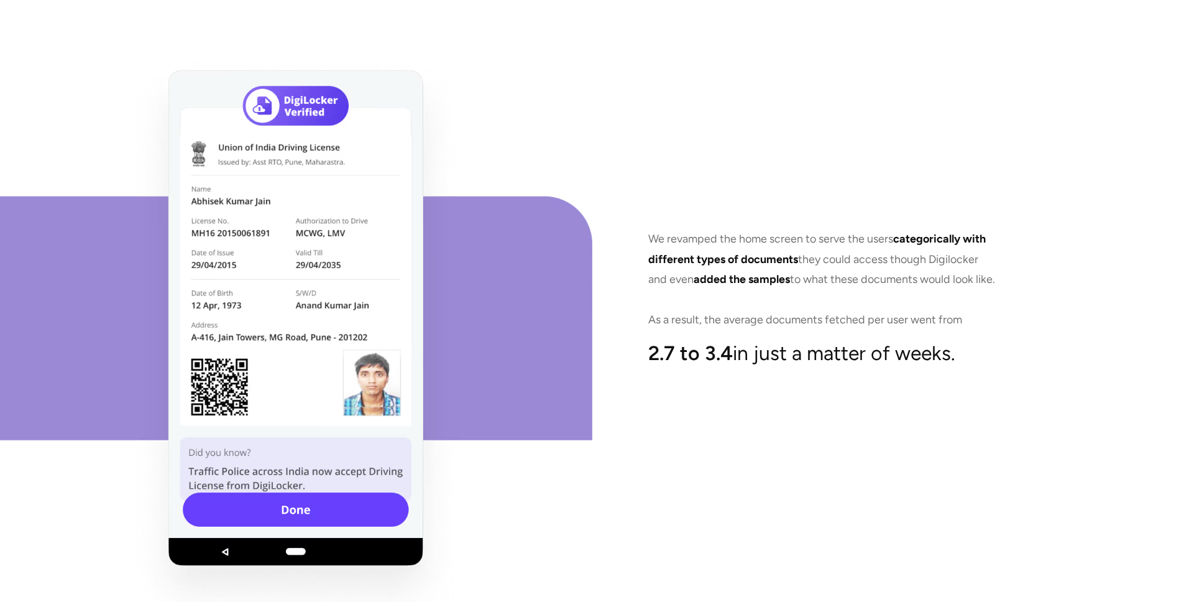
scroll to position [6632, 0]
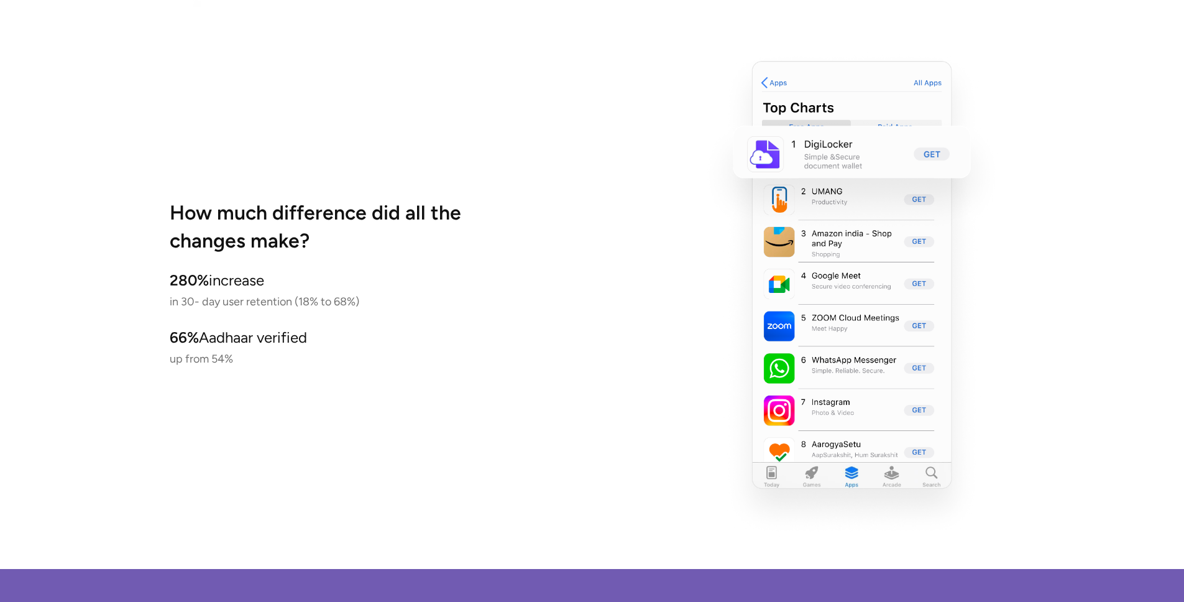
scroll to position [7252, 0]
click at [267, 226] on h3 "How much difference did all the changes make?" at bounding box center [344, 226] width 348 height 56
click at [309, 216] on span "How much difference did all the changes make?" at bounding box center [315, 226] width 291 height 52
drag, startPoint x: 381, startPoint y: 214, endPoint x: 393, endPoint y: 224, distance: 15.0
click at [393, 224] on h3 "How much difference did all the changes make?" at bounding box center [344, 226] width 348 height 56
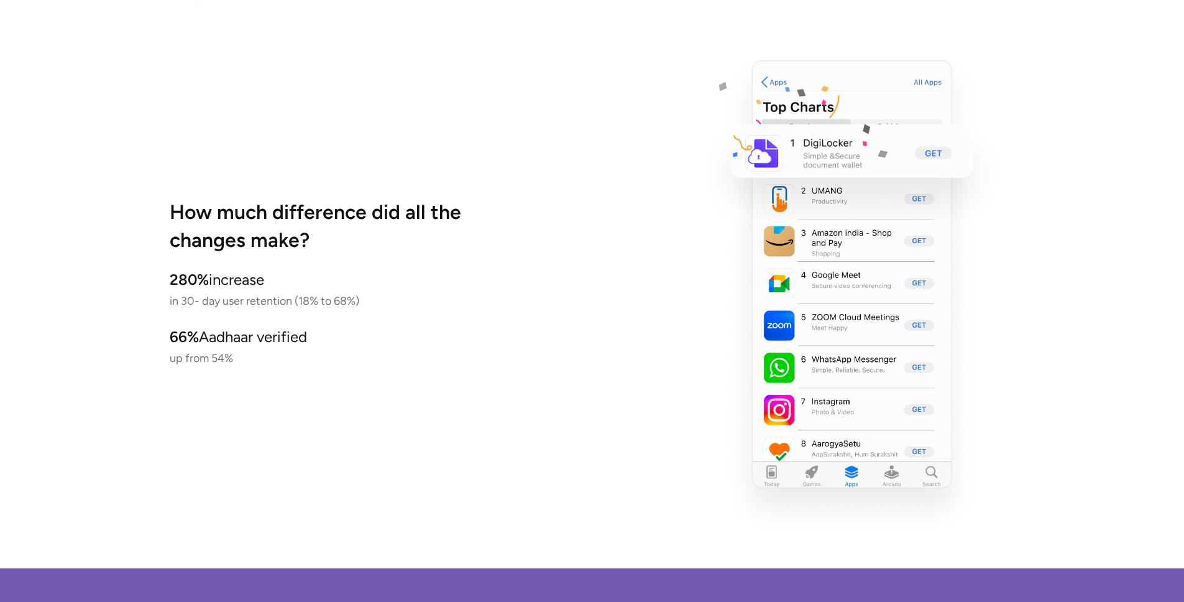
click at [416, 277] on p "280% increase in 30- day user retention (18% to 68%)" at bounding box center [344, 290] width 348 height 42
click at [279, 244] on span "How much difference did all the changes make?" at bounding box center [315, 226] width 291 height 52
click at [309, 393] on div "How much difference did all the changes make? 280% increase in 30- day user ret…" at bounding box center [381, 278] width 423 height 539
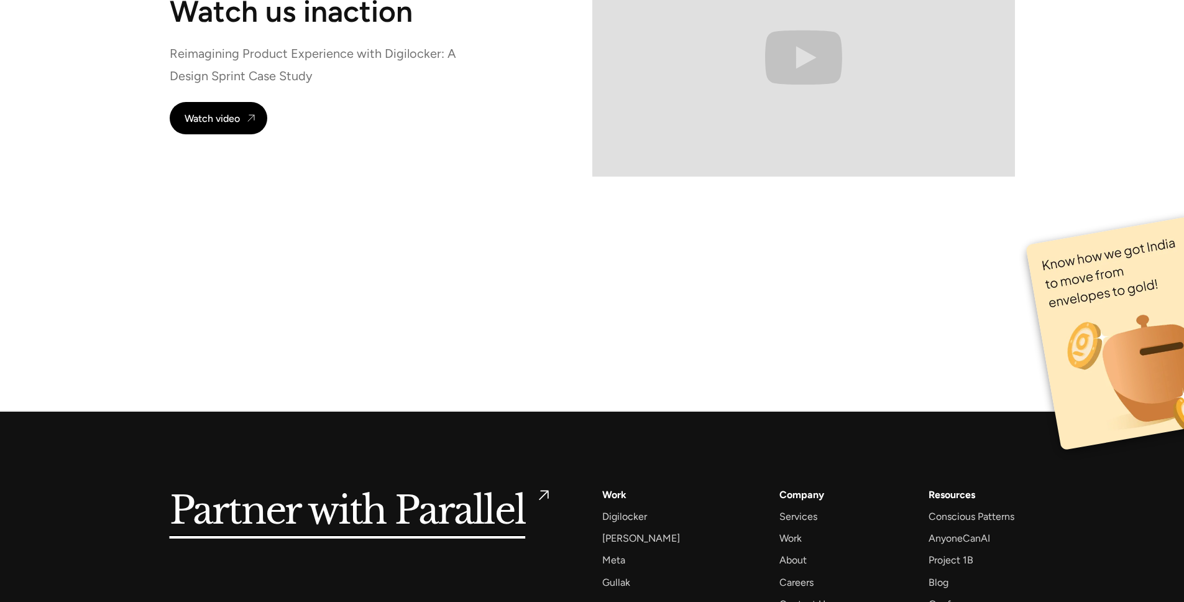
scroll to position [8492, 0]
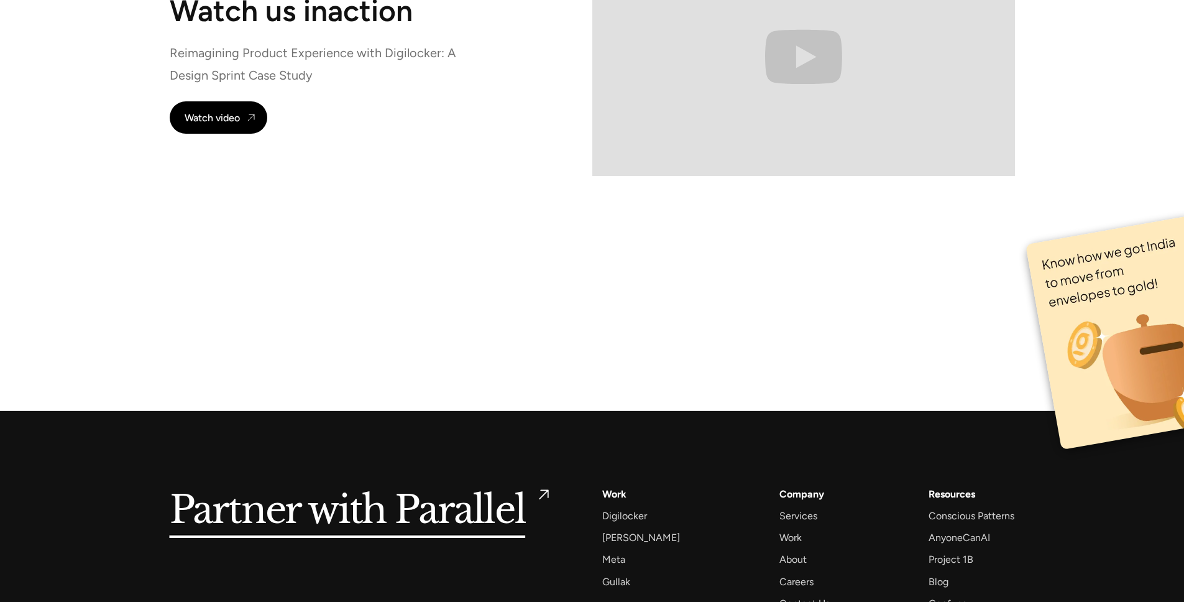
click at [285, 251] on section "Watch us in action Reimagining Product Experience with Digilocker: A Design Spr…" at bounding box center [592, 94] width 1184 height 461
